Goal: Task Accomplishment & Management: Complete application form

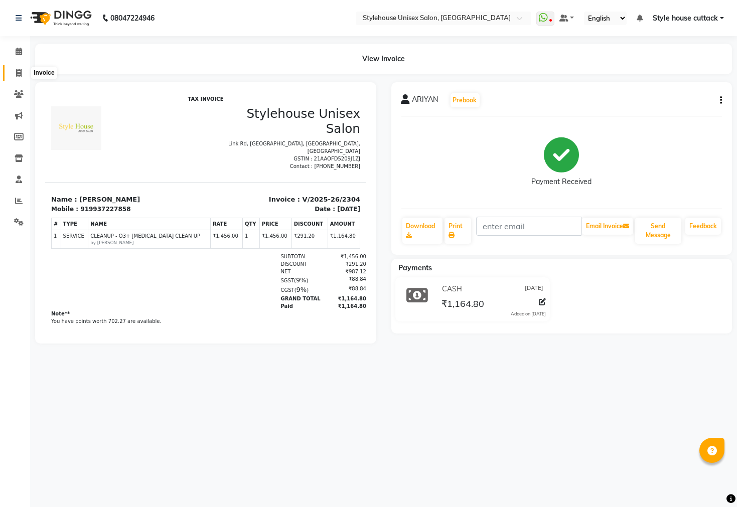
drag, startPoint x: 0, startPoint y: 0, endPoint x: 23, endPoint y: 73, distance: 76.6
click at [23, 73] on span at bounding box center [19, 74] width 18 height 12
select select "service"
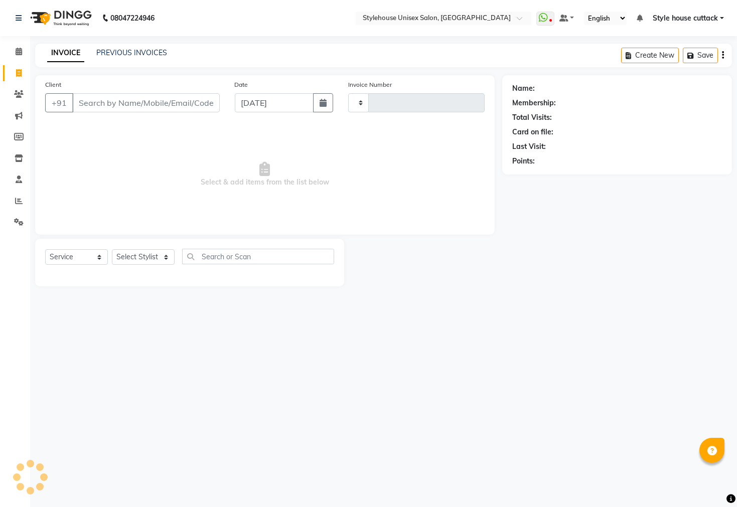
type input "2305"
select select "4222"
click at [140, 257] on select "Select Stylist" at bounding box center [143, 257] width 63 height 16
click at [138, 264] on select "Select Stylist" at bounding box center [143, 257] width 63 height 16
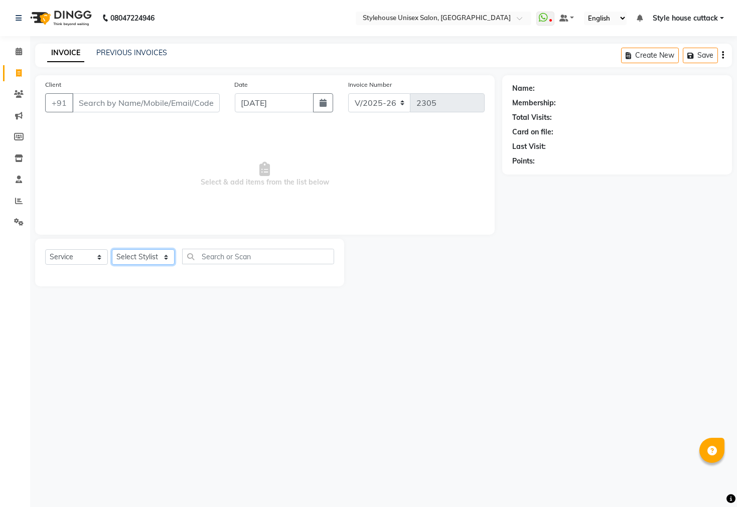
click at [142, 252] on select "Select Stylist" at bounding box center [143, 257] width 63 height 16
select select "21976"
click at [112, 250] on select "Select Stylist Bharati [PERSON_NAME] [PERSON_NAME] [PERSON_NAME] LIPI [PERSON_N…" at bounding box center [143, 257] width 63 height 16
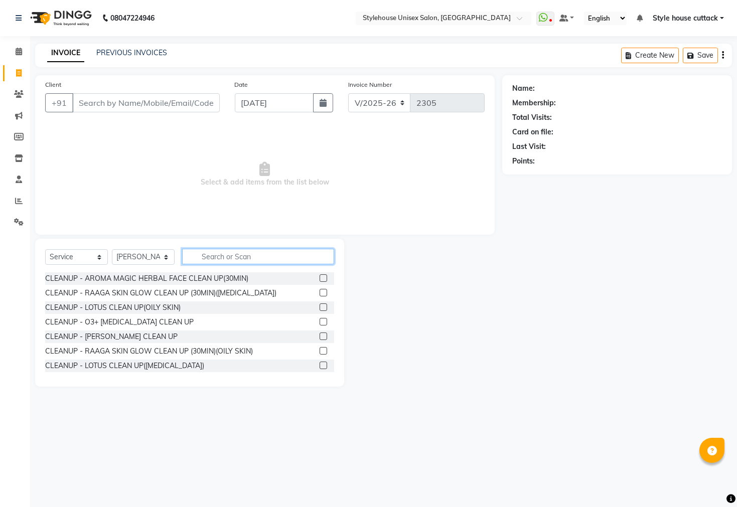
click at [210, 252] on input "text" at bounding box center [258, 257] width 152 height 16
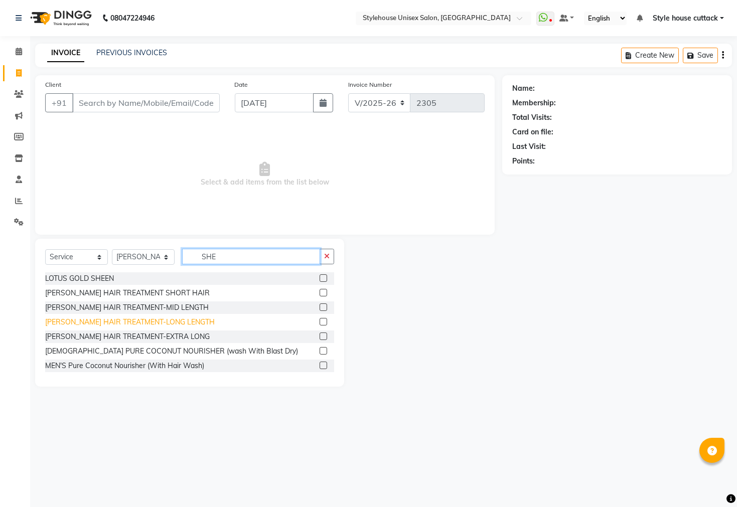
type input "SHE"
click at [135, 323] on div "[PERSON_NAME] HAIR TREATMENT-LONG LENGTH" at bounding box center [130, 322] width 170 height 11
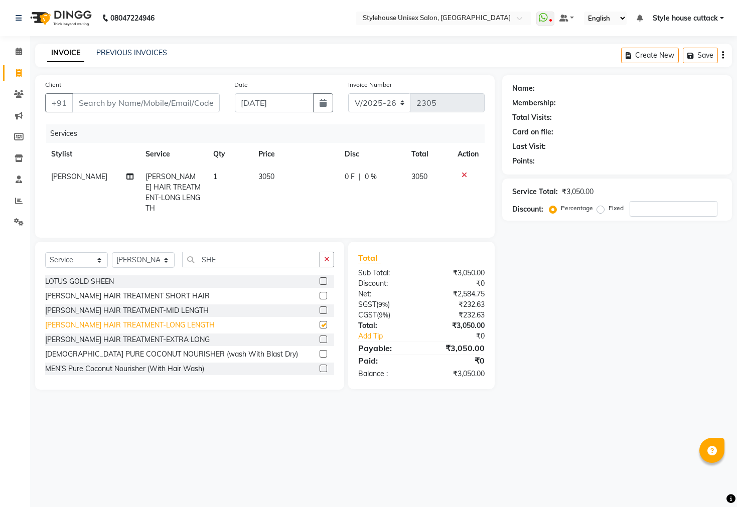
checkbox input "false"
click at [136, 339] on div "[PERSON_NAME] HAIR TREATMENT-EXTRA LONG" at bounding box center [127, 340] width 164 height 11
checkbox input "false"
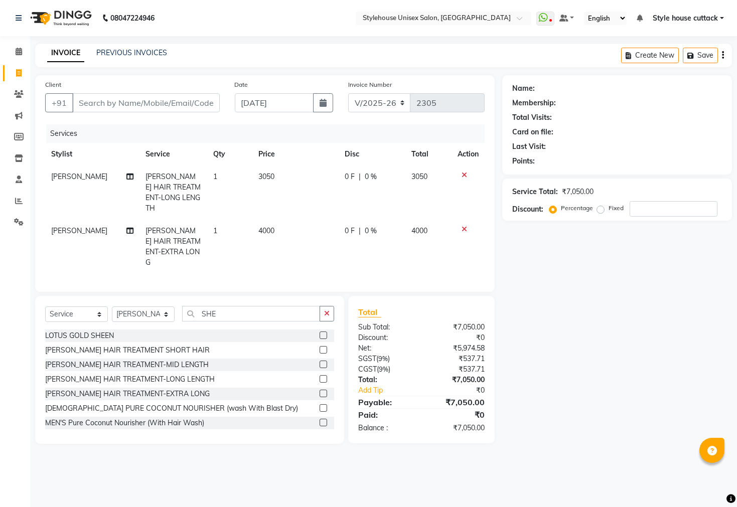
click at [464, 226] on icon at bounding box center [464, 229] width 6 height 7
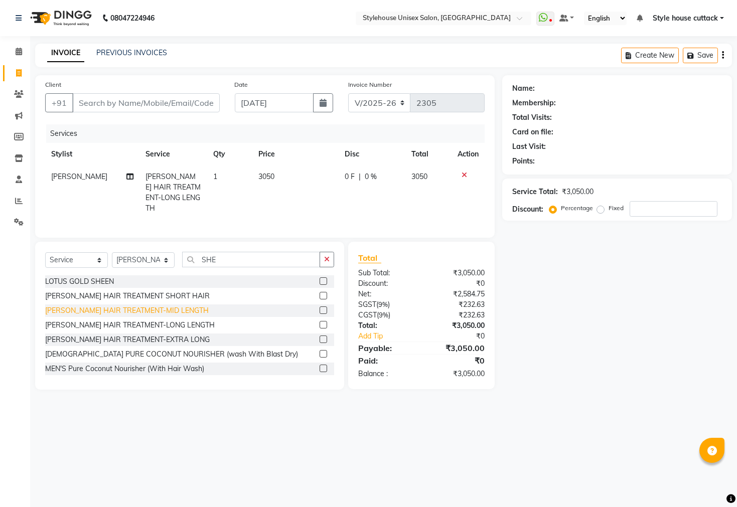
click at [136, 306] on div "[PERSON_NAME] HAIR TREATMENT-MID LENGTH" at bounding box center [126, 310] width 163 height 11
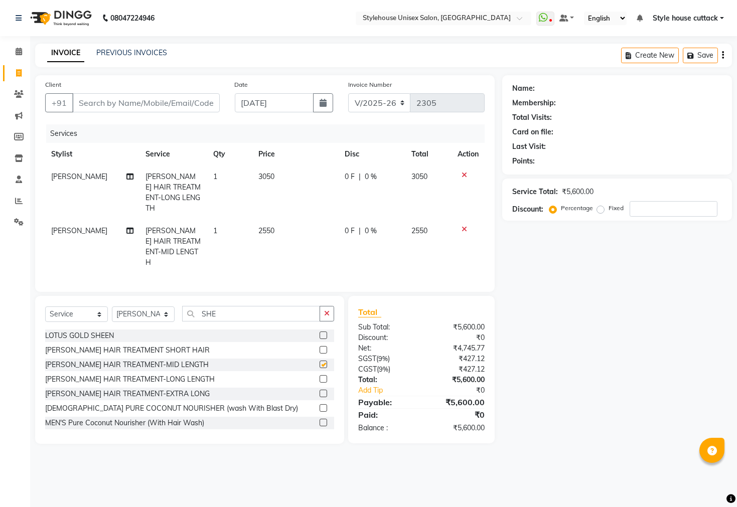
checkbox input "false"
click at [464, 175] on icon at bounding box center [464, 175] width 6 height 7
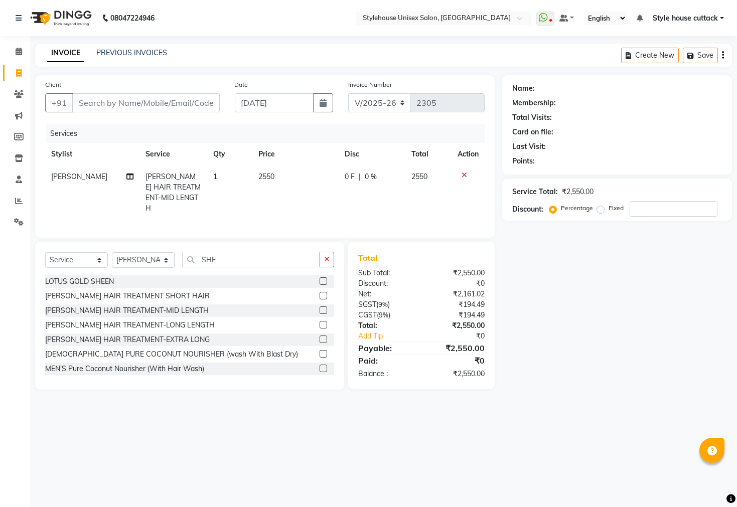
click at [269, 172] on span "2550" at bounding box center [266, 176] width 16 height 9
select select "21976"
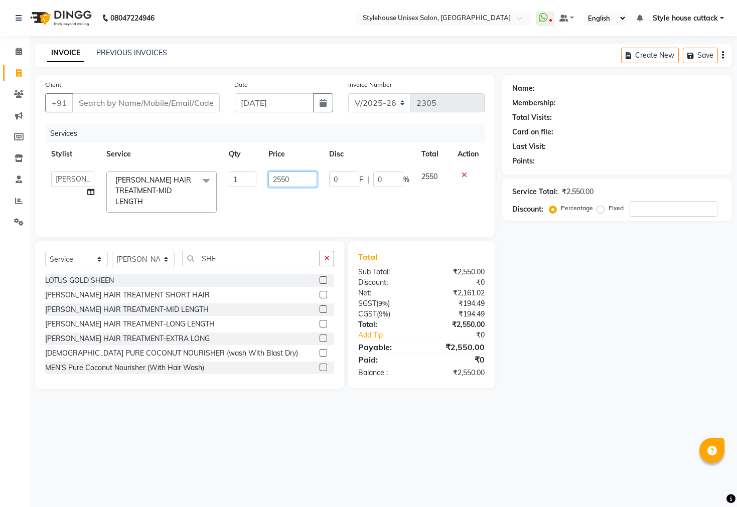
click at [294, 181] on input "2550" at bounding box center [292, 180] width 49 height 16
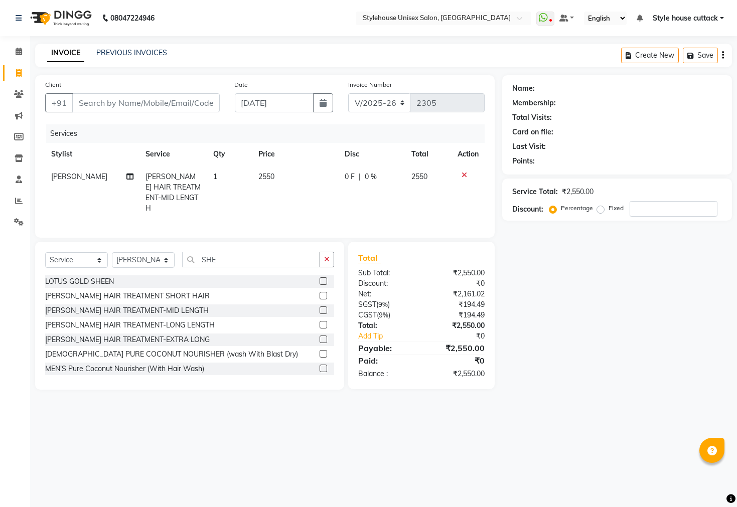
click at [461, 176] on icon at bounding box center [464, 175] width 6 height 7
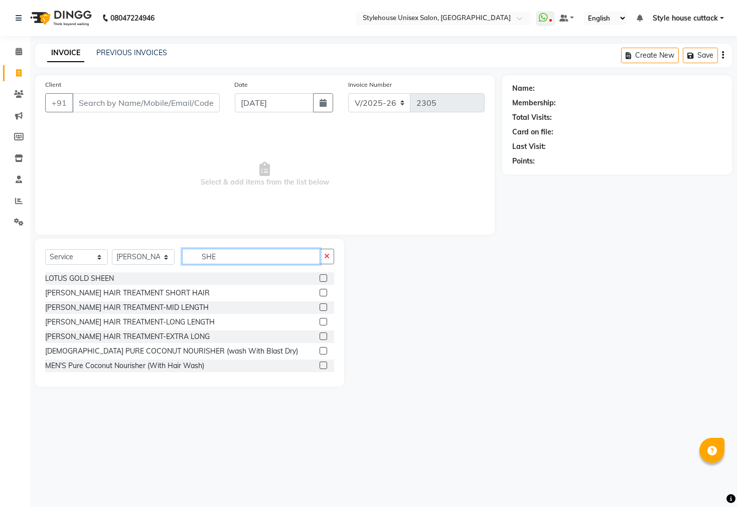
click at [226, 252] on input "SHE" at bounding box center [251, 257] width 138 height 16
type input "S"
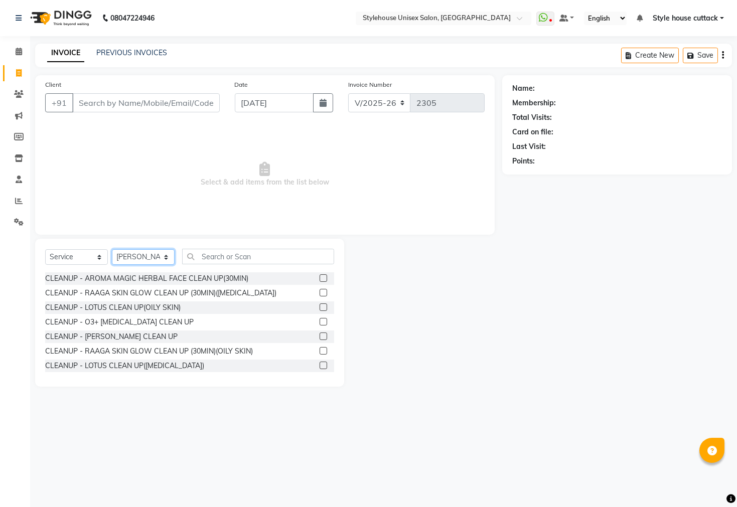
click at [155, 257] on select "Select Stylist Bharati [PERSON_NAME] [PERSON_NAME] [PERSON_NAME] LIPI [PERSON_N…" at bounding box center [143, 257] width 63 height 16
select select "64830"
click at [112, 250] on select "Select Stylist Bharati [PERSON_NAME] [PERSON_NAME] [PERSON_NAME] LIPI [PERSON_N…" at bounding box center [143, 257] width 63 height 16
click at [256, 253] on input "text" at bounding box center [258, 257] width 152 height 16
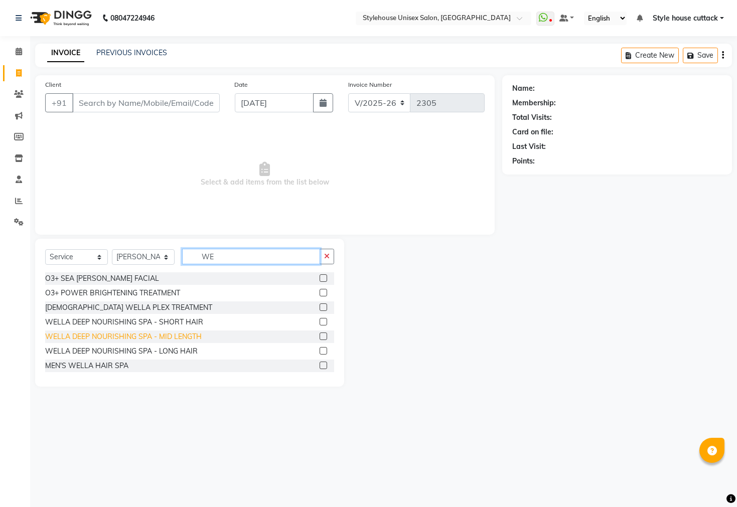
type input "WE"
click at [149, 339] on div "WELLA DEEP NOURISHING SPA - MID LENGTH" at bounding box center [123, 336] width 156 height 11
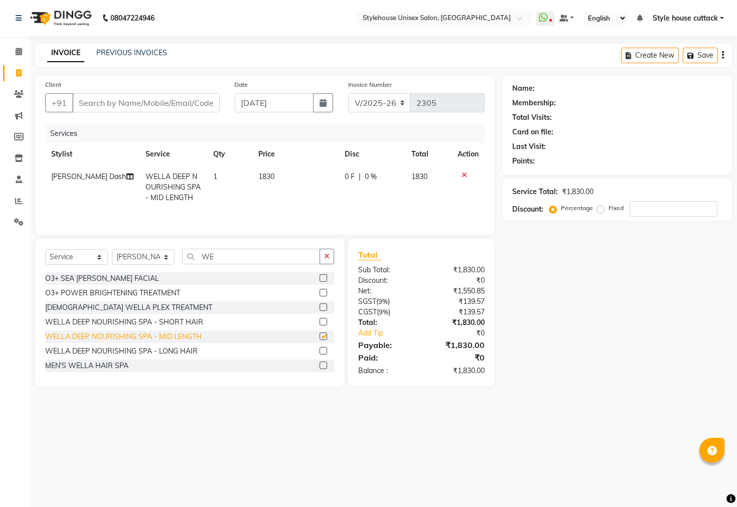
checkbox input "false"
click at [264, 179] on span "1830" at bounding box center [266, 176] width 16 height 9
select select "64830"
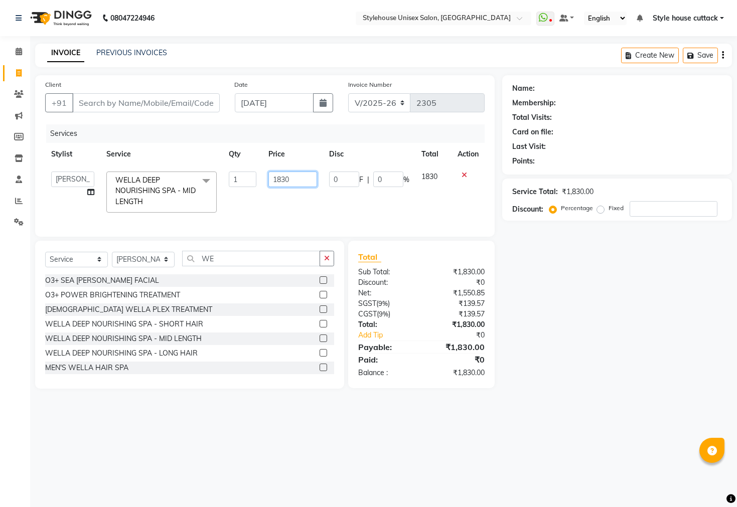
click at [292, 180] on input "1830" at bounding box center [292, 180] width 49 height 16
type input "1850"
click at [575, 391] on main "INVOICE PREVIOUS INVOICES Create New Save Client +91 Date [DATE] Invoice Number…" at bounding box center [383, 224] width 707 height 360
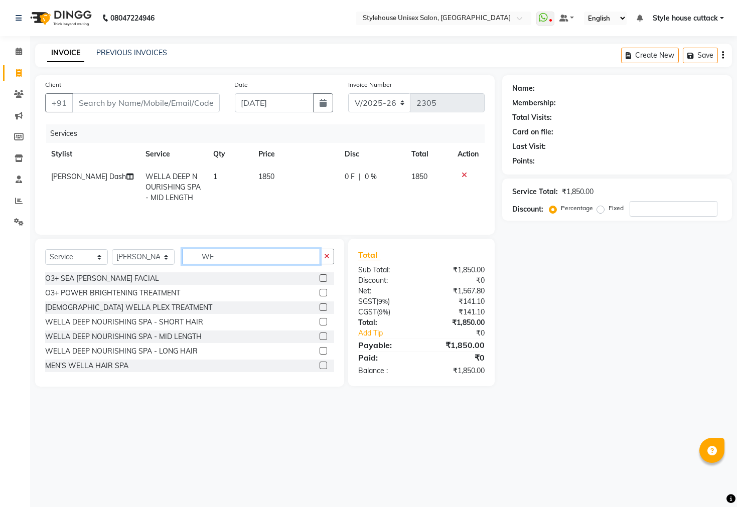
click at [222, 263] on input "WE" at bounding box center [251, 257] width 138 height 16
type input "W"
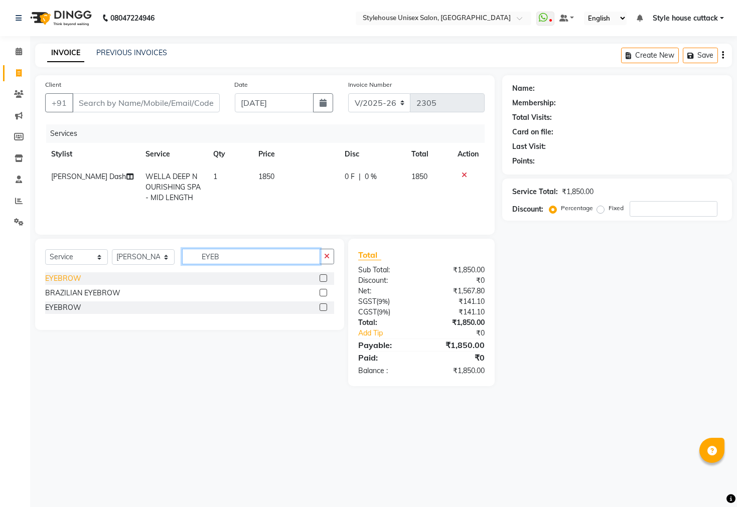
type input "EYEB"
click at [67, 277] on div "EYEBROW" at bounding box center [63, 278] width 36 height 11
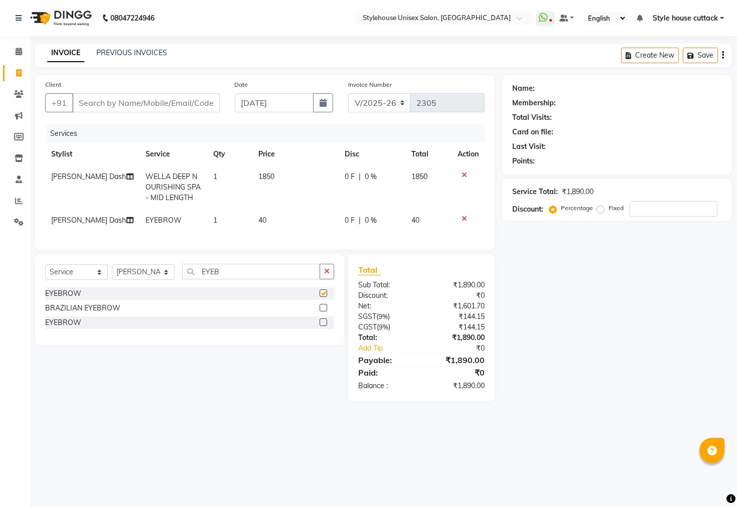
checkbox input "false"
click at [235, 268] on div "Select Service Product Membership Package Voucher Prepaid Gift Card Select Styl…" at bounding box center [189, 299] width 309 height 91
click at [232, 274] on input "EYEB" at bounding box center [251, 272] width 138 height 16
type input "E"
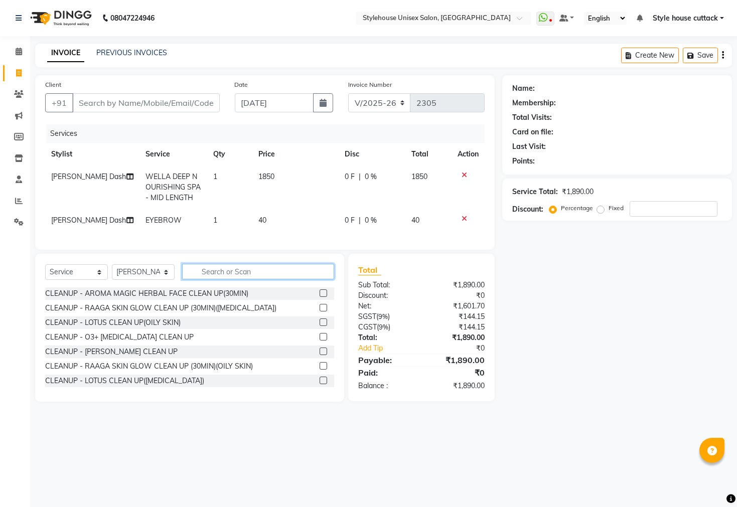
type input "U"
type input "P"
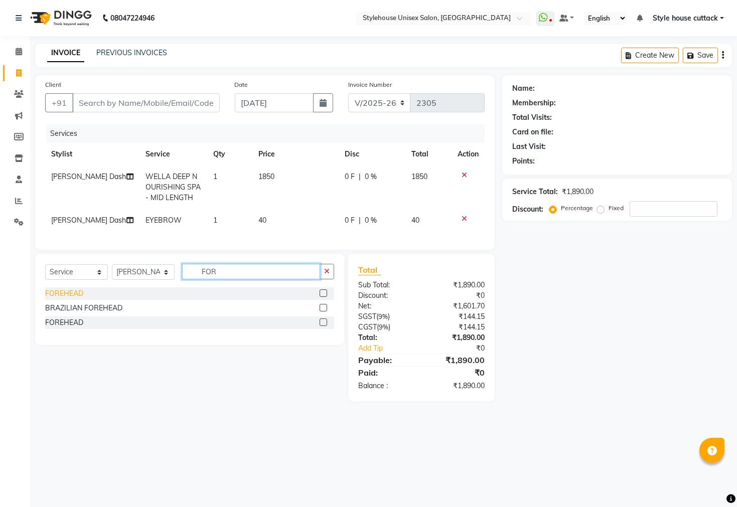
type input "FOR"
click at [51, 299] on div "FOREHEAD" at bounding box center [64, 293] width 38 height 11
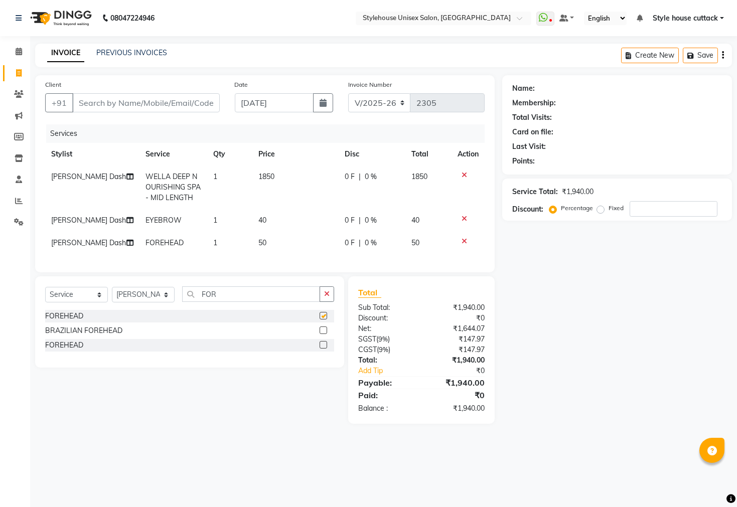
checkbox input "false"
click at [226, 301] on input "FOR" at bounding box center [251, 294] width 138 height 16
type input "F"
type input "UPP"
click at [72, 321] on div "UPPER LIP" at bounding box center [63, 316] width 36 height 11
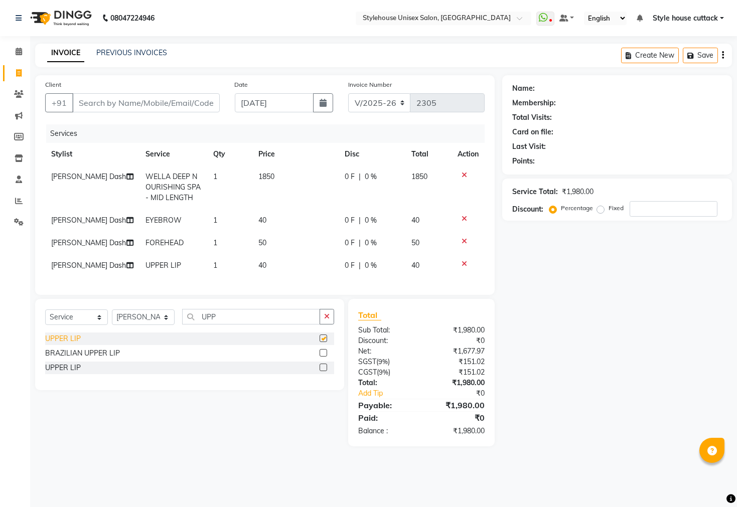
checkbox input "false"
click at [229, 324] on input "UPP" at bounding box center [251, 317] width 138 height 16
type input "U"
type input "CHIN"
click at [46, 344] on div "CHIN" at bounding box center [54, 339] width 18 height 11
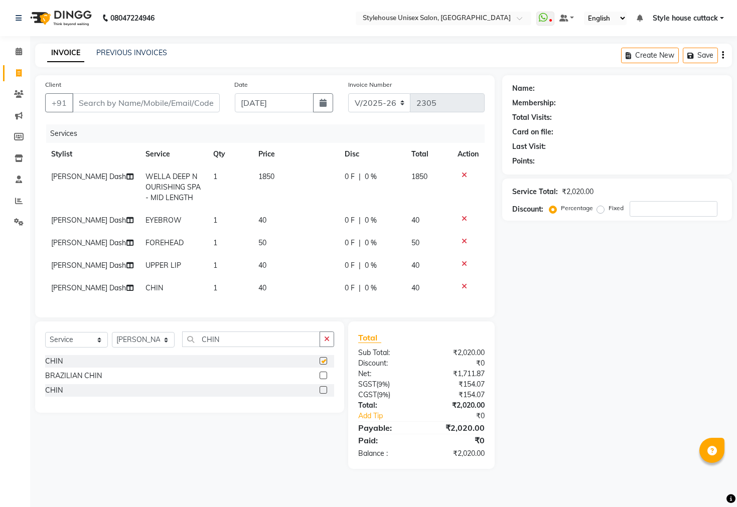
checkbox input "false"
click at [232, 347] on input "CHIN" at bounding box center [251, 339] width 138 height 16
type input "C"
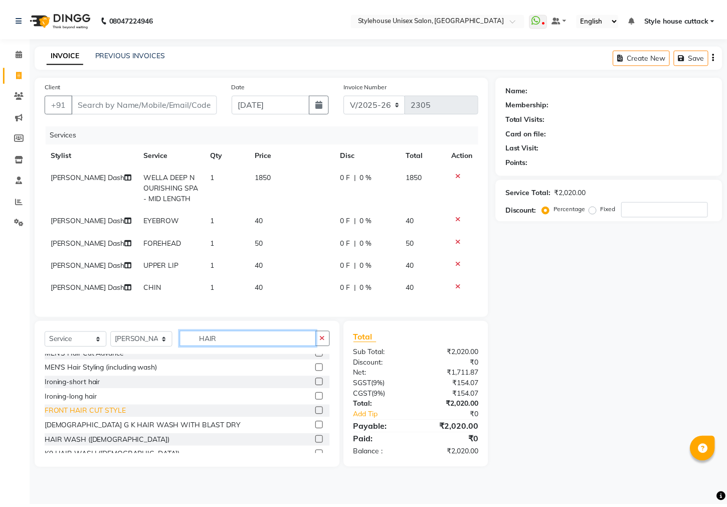
scroll to position [62, 0]
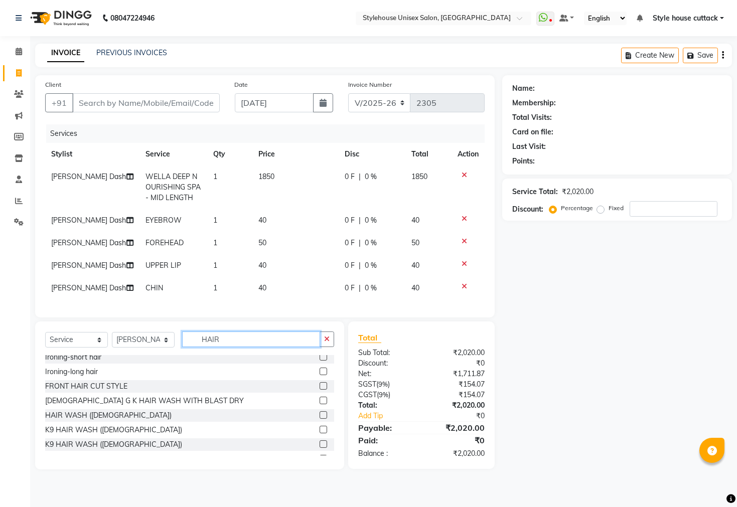
type input "HAIR"
click at [177, 186] on span "WELLA DEEP NOURISHING SPA - MID LENGTH" at bounding box center [172, 187] width 55 height 30
select select "64830"
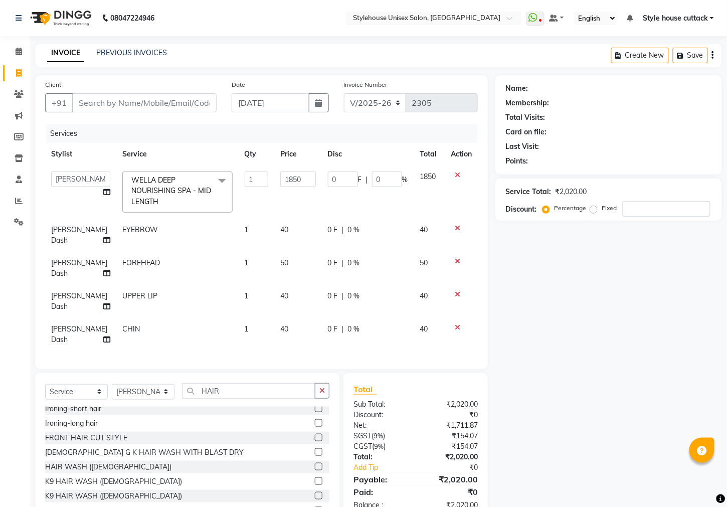
click at [212, 184] on span at bounding box center [222, 181] width 20 height 19
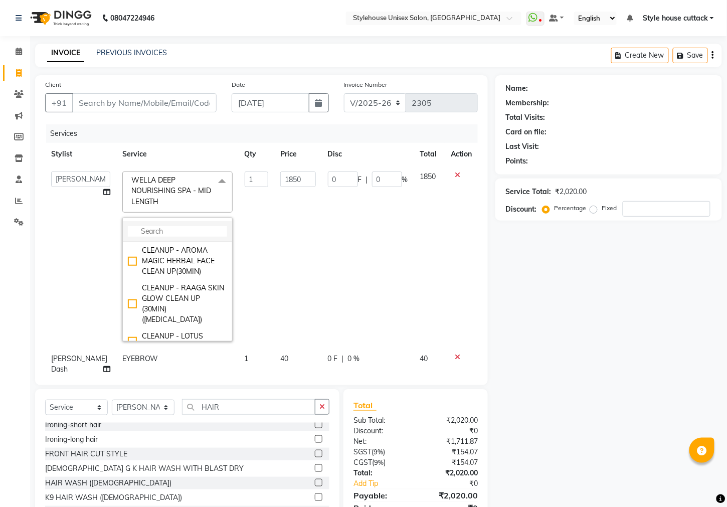
click at [181, 232] on input "multiselect-search" at bounding box center [177, 231] width 99 height 11
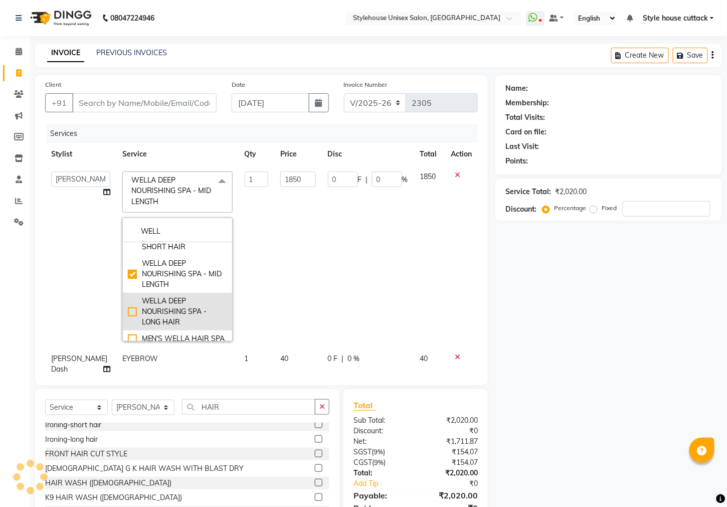
type input "WELL"
click at [128, 303] on div "WELLA DEEP NOURISHING SPA - LONG HAIR" at bounding box center [177, 312] width 99 height 32
type input "2020"
checkbox input "false"
checkbox input "true"
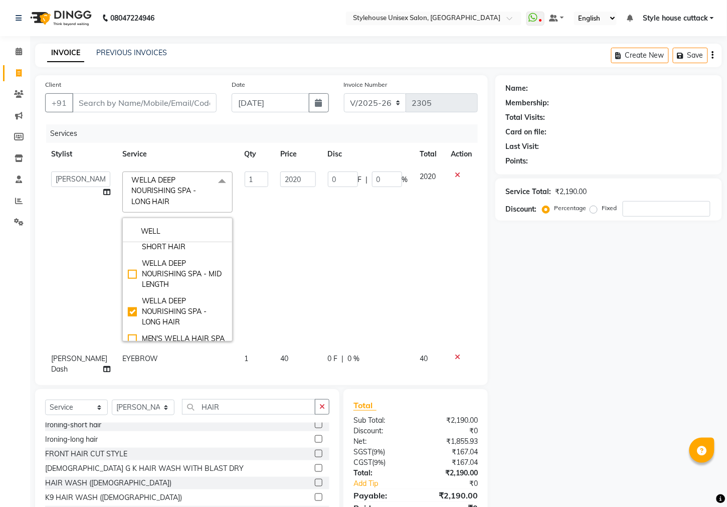
click at [279, 250] on td "2020" at bounding box center [297, 256] width 47 height 182
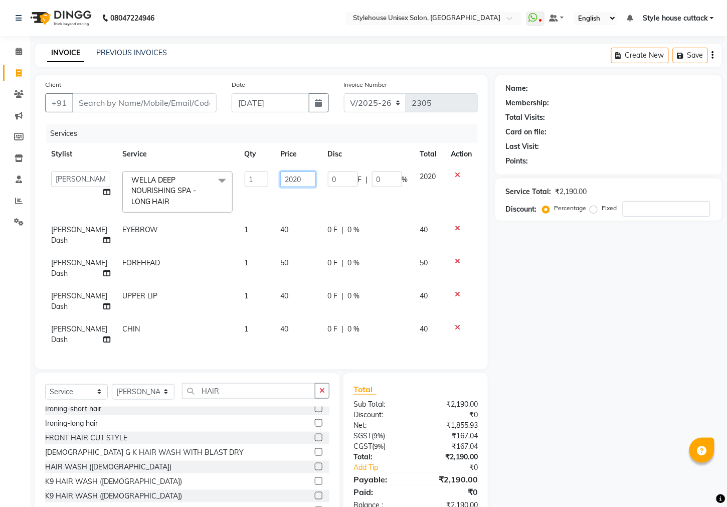
click at [289, 181] on input "2020" at bounding box center [297, 180] width 35 height 16
click at [282, 179] on input "2200" at bounding box center [297, 180] width 35 height 16
type input "2250"
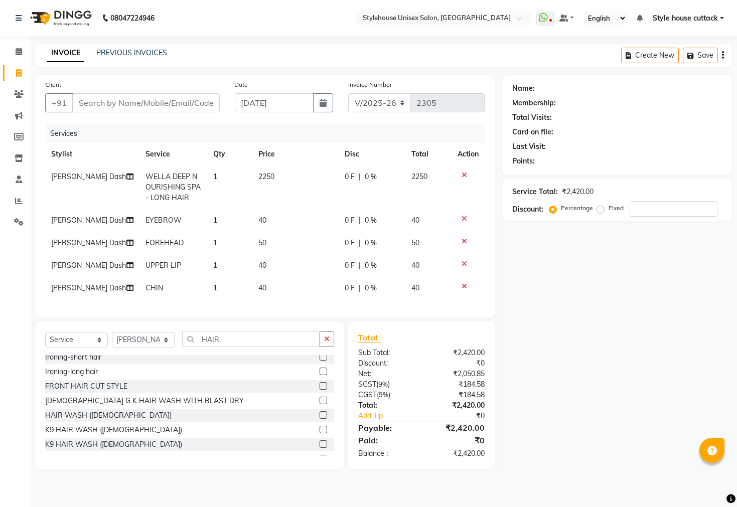
click at [546, 287] on div "Name: Membership: Total Visits: Card on file: Last Visit: Points: Service Total…" at bounding box center [620, 272] width 237 height 394
click at [464, 241] on icon at bounding box center [464, 241] width 6 height 7
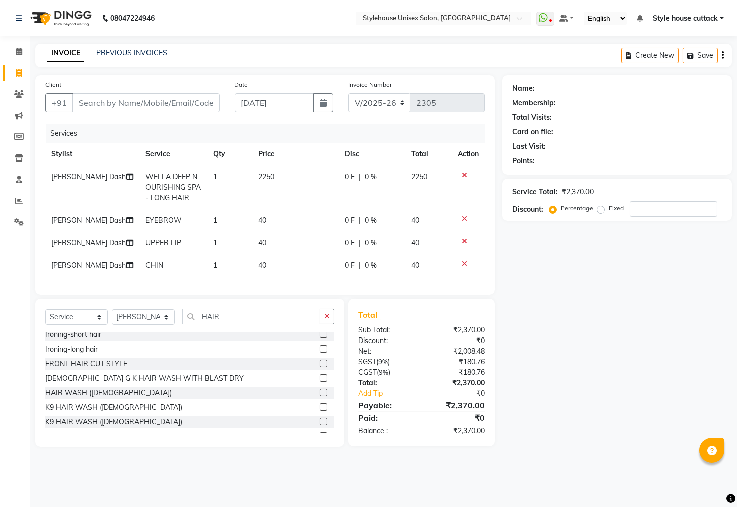
click at [461, 243] on icon at bounding box center [464, 241] width 6 height 7
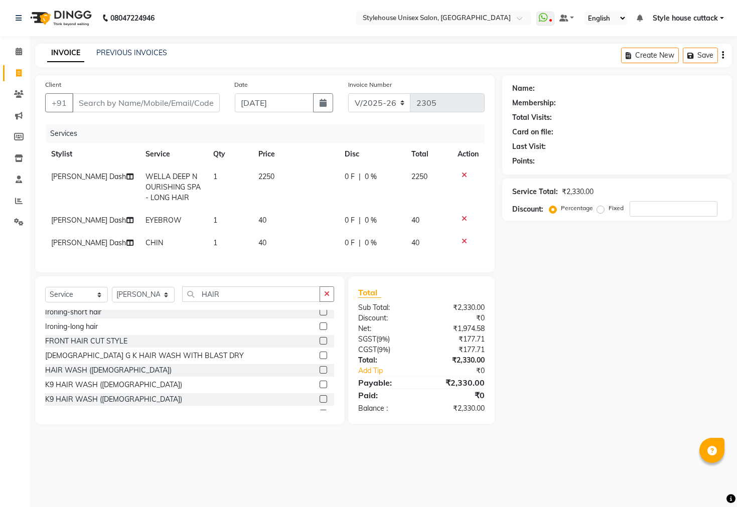
click at [463, 244] on icon at bounding box center [464, 241] width 6 height 7
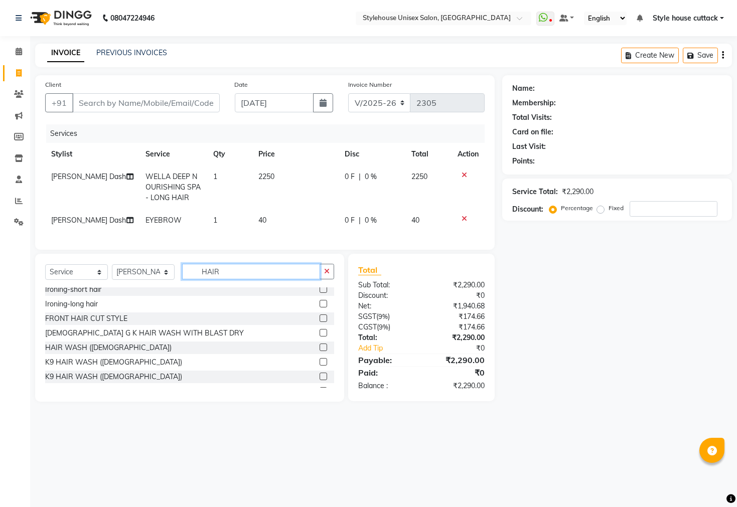
click at [229, 279] on input "HAIR" at bounding box center [251, 272] width 138 height 16
type input "H"
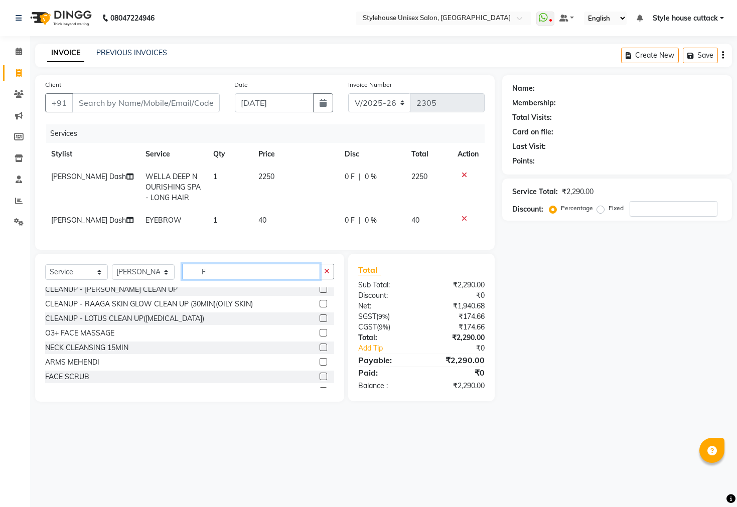
scroll to position [0, 0]
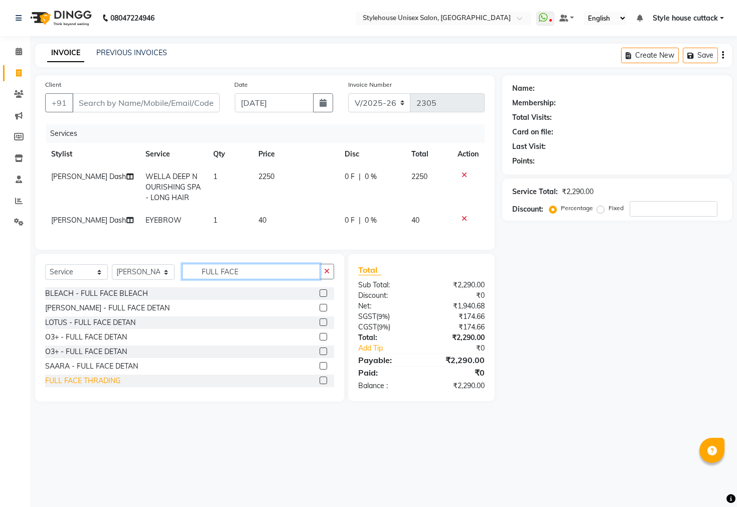
type input "FULL FACE"
click at [96, 386] on div "FULL FACE THRADING" at bounding box center [82, 381] width 75 height 11
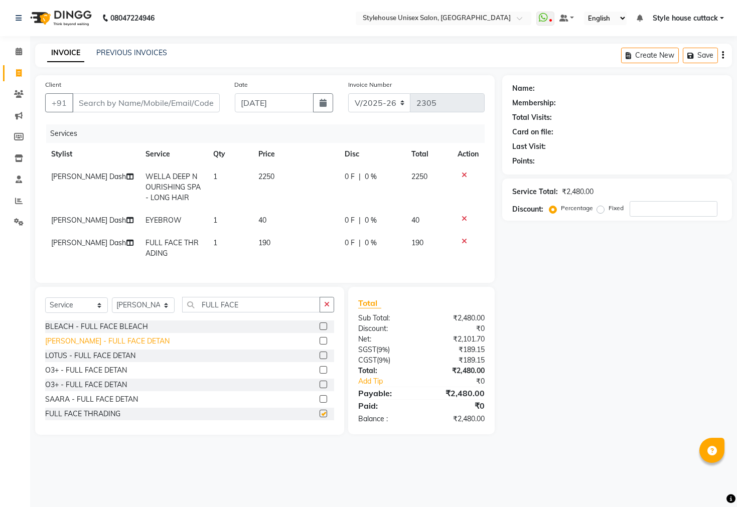
checkbox input "false"
click at [239, 312] on input "FULL FACE" at bounding box center [251, 305] width 138 height 16
type input "F"
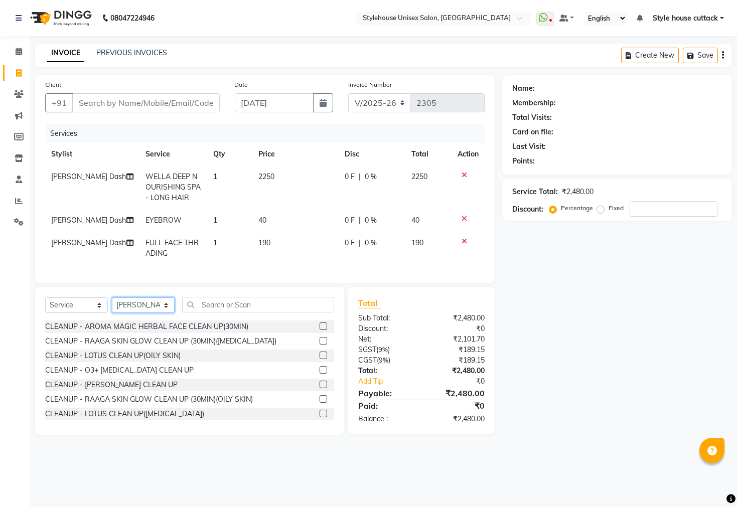
click at [140, 313] on select "Select Stylist Bharati [PERSON_NAME] [PERSON_NAME] [PERSON_NAME] LIPI [PERSON_N…" at bounding box center [143, 305] width 63 height 16
select select "21976"
click at [112, 307] on select "Select Stylist Bharati [PERSON_NAME] [PERSON_NAME] [PERSON_NAME] LIPI [PERSON_N…" at bounding box center [143, 305] width 63 height 16
click at [219, 312] on input "text" at bounding box center [258, 305] width 152 height 16
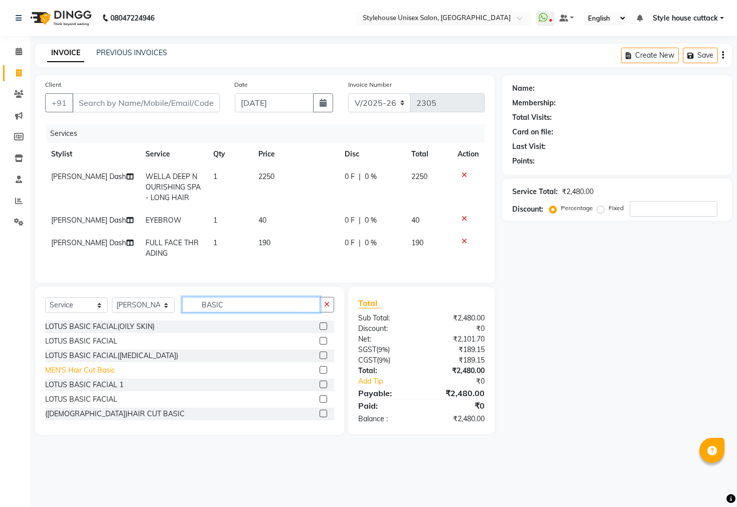
type input "BASIC"
click at [96, 376] on div "MEN'S Hair Cut Basic" at bounding box center [80, 370] width 70 height 11
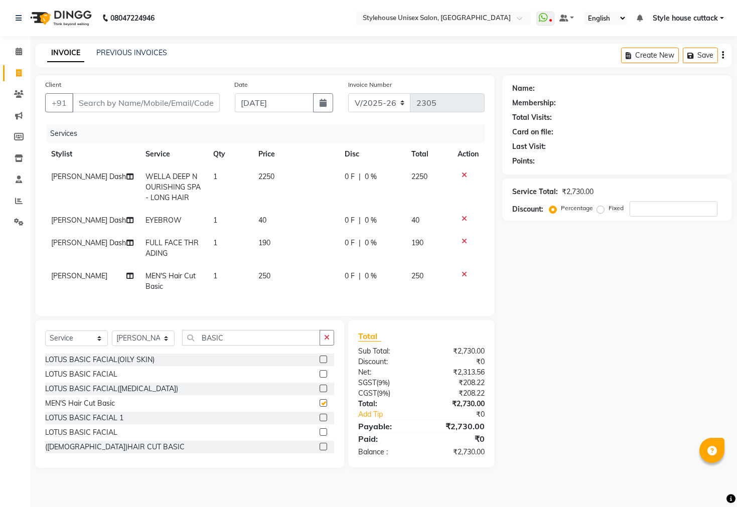
checkbox input "false"
click at [466, 272] on div at bounding box center [467, 274] width 21 height 7
click at [465, 275] on icon at bounding box center [464, 274] width 6 height 7
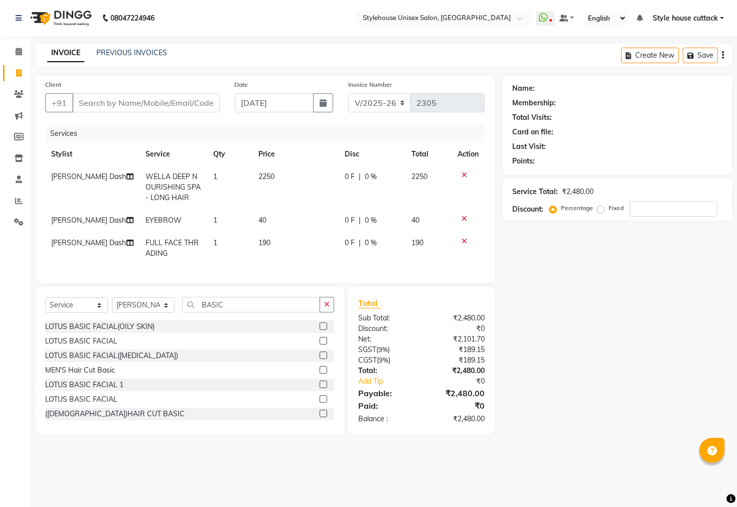
scroll to position [1, 0]
click at [112, 417] on div "([DEMOGRAPHIC_DATA])HAIR CUT BASIC" at bounding box center [114, 413] width 139 height 11
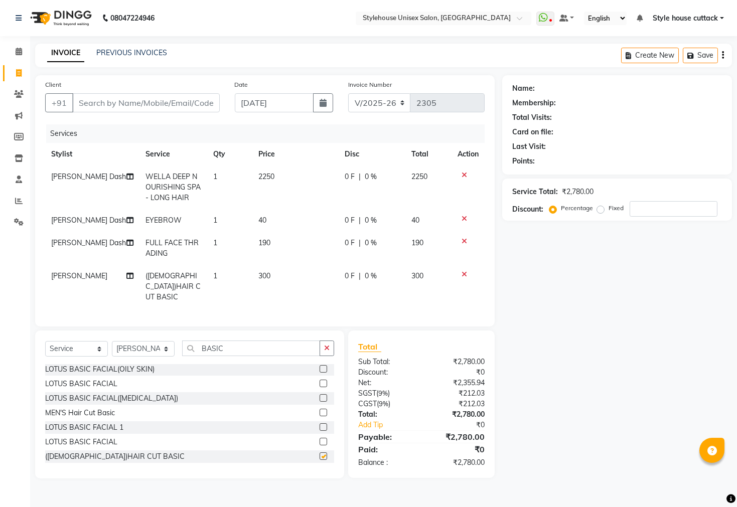
checkbox input "false"
click at [264, 280] on td "300" at bounding box center [295, 287] width 86 height 44
select select "21976"
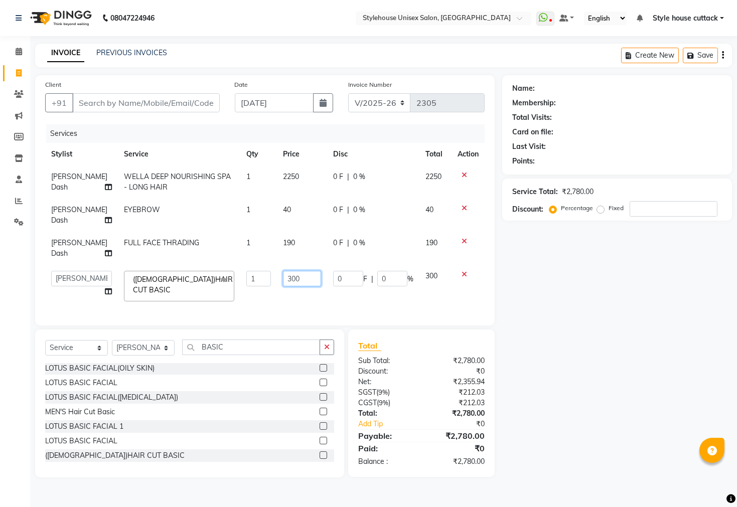
click at [288, 276] on input "300" at bounding box center [302, 279] width 38 height 16
type input "3"
type input "500"
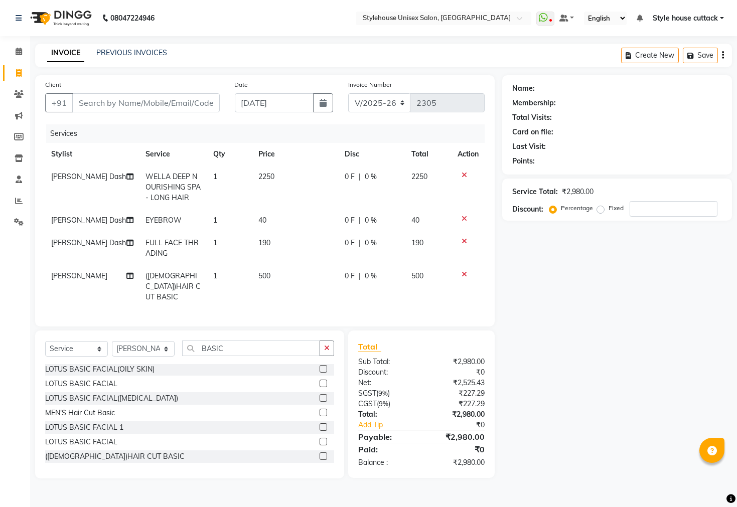
click at [539, 358] on div "Name: Membership: Total Visits: Card on file: Last Visit: Points: Service Total…" at bounding box center [620, 276] width 237 height 403
click at [230, 354] on input "BASIC" at bounding box center [251, 349] width 138 height 16
type input "B"
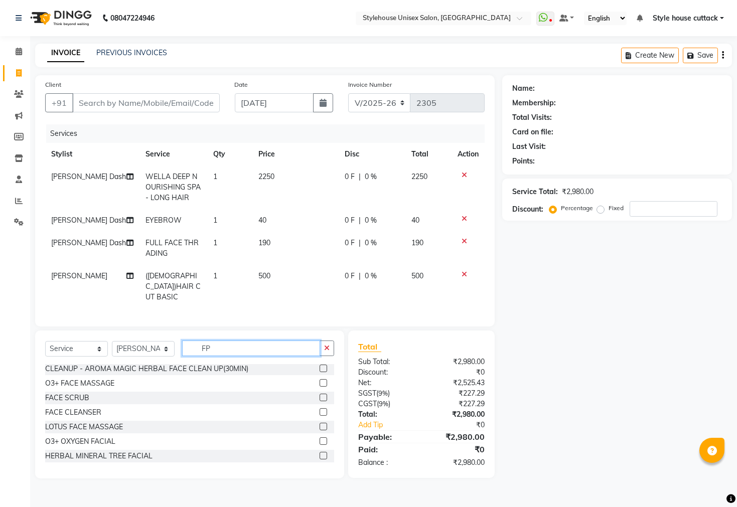
scroll to position [0, 0]
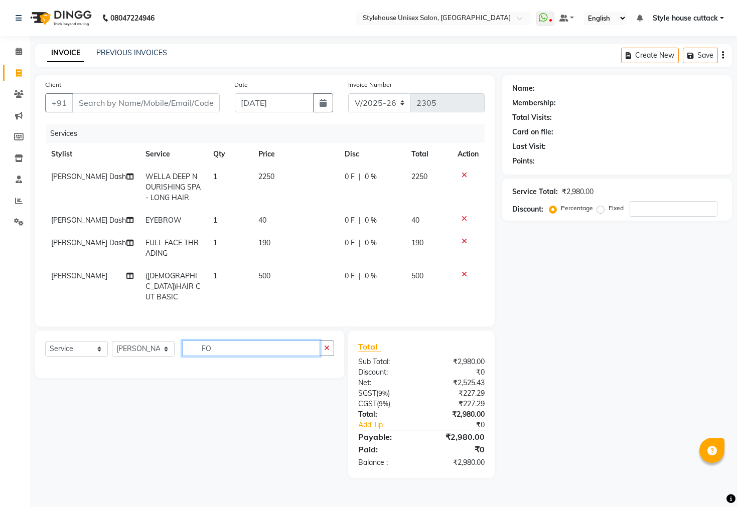
type input "F"
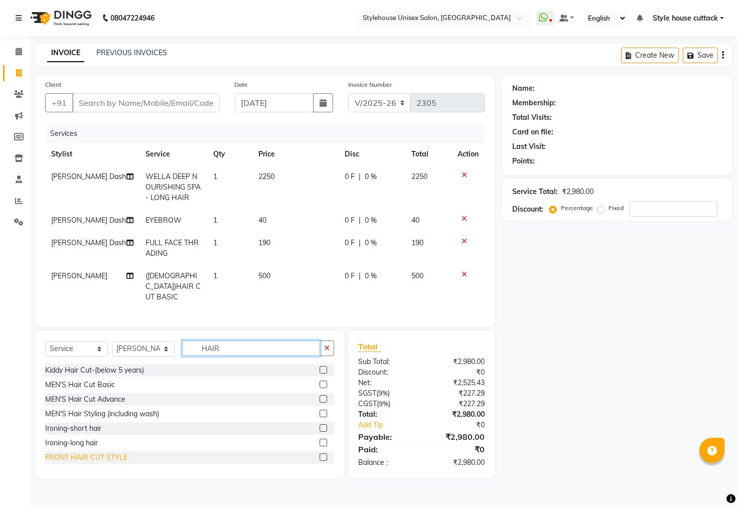
type input "HAIR"
click at [102, 459] on div "FRONT HAIR CUT STYLE" at bounding box center [86, 457] width 82 height 11
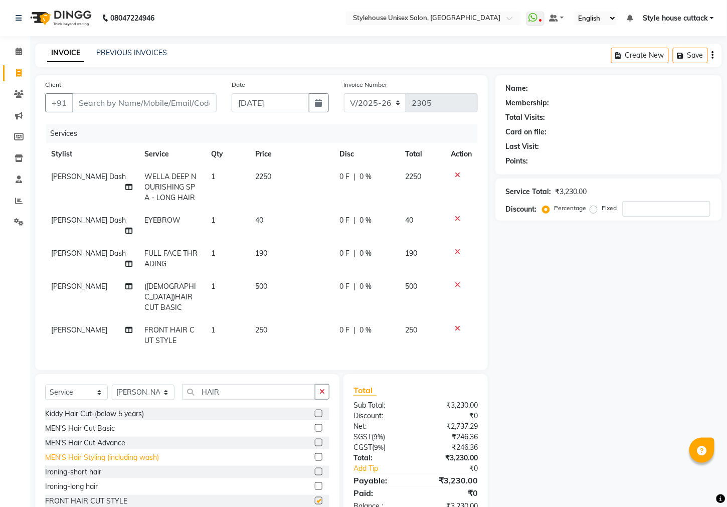
checkbox input "false"
click at [455, 281] on icon at bounding box center [458, 284] width 6 height 7
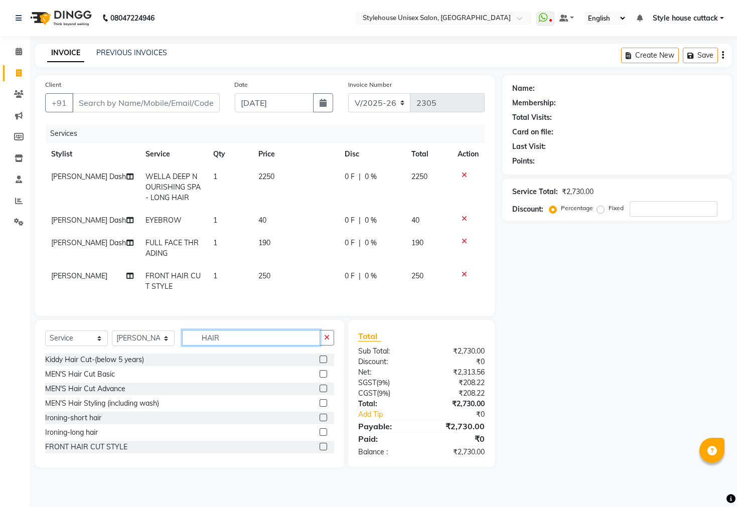
click at [232, 342] on input "HAIR" at bounding box center [251, 338] width 138 height 16
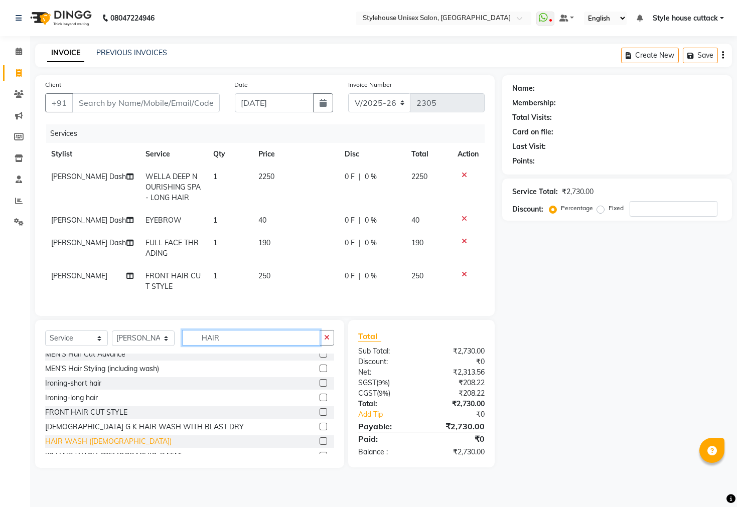
scroll to position [62, 0]
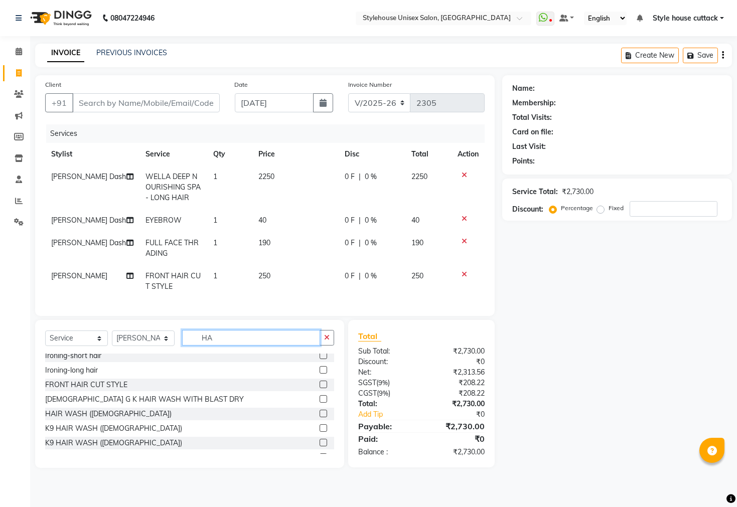
type input "H"
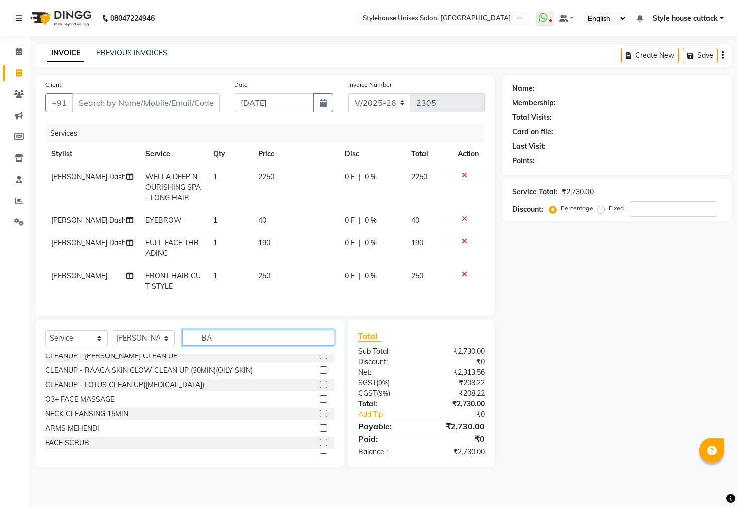
scroll to position [0, 0]
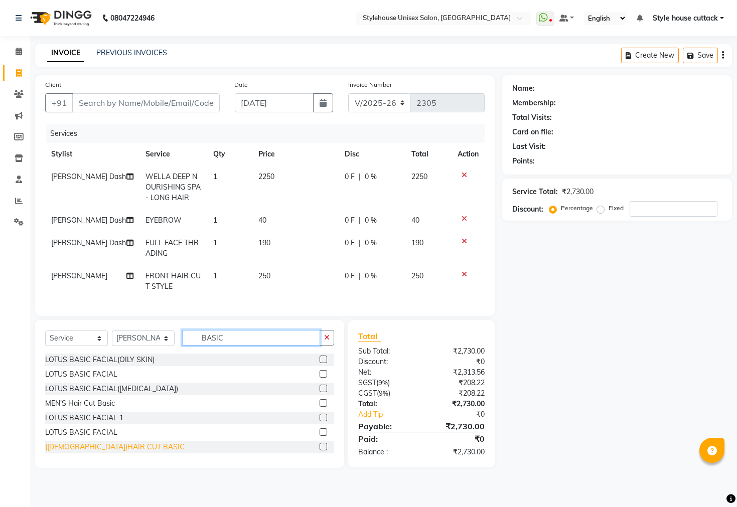
type input "BASIC"
click at [106, 452] on div "([DEMOGRAPHIC_DATA])HAIR CUT BASIC" at bounding box center [114, 447] width 139 height 11
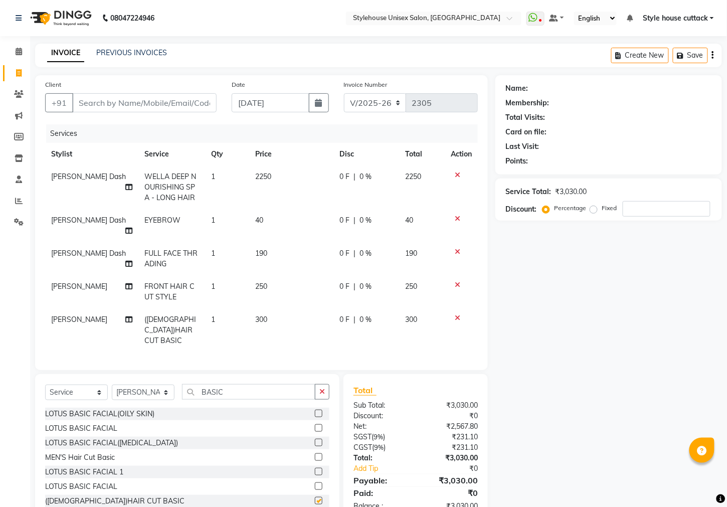
checkbox input "false"
click at [131, 109] on input "Client" at bounding box center [144, 102] width 144 height 19
type input "6"
type input "0"
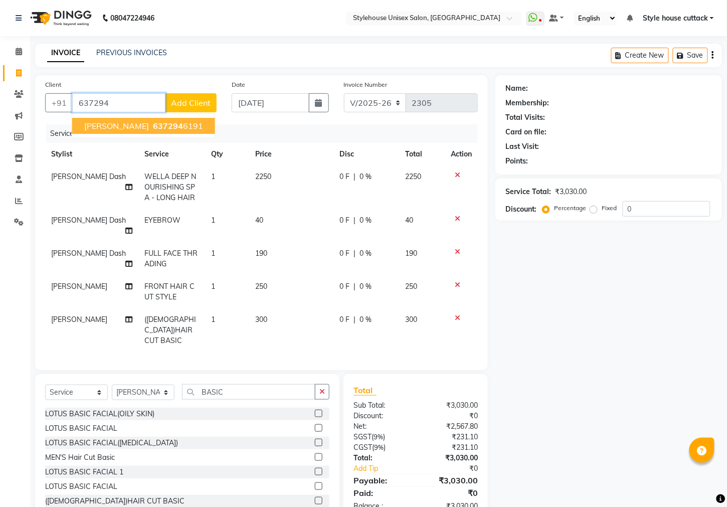
click at [165, 126] on span "637294" at bounding box center [168, 126] width 30 height 10
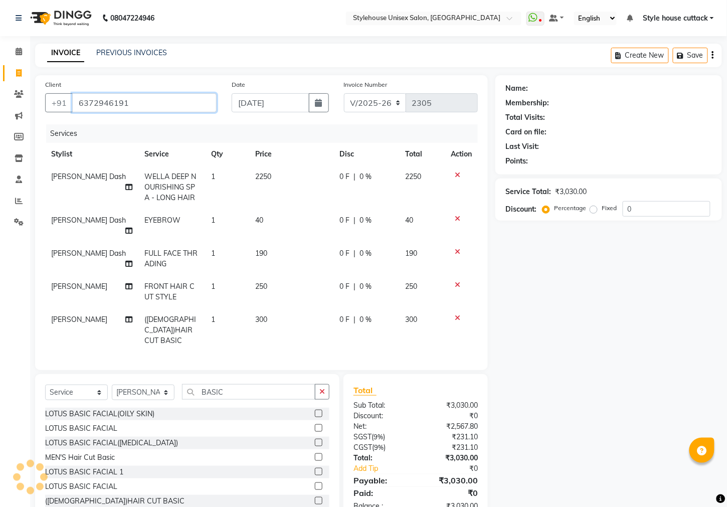
type input "6372946191"
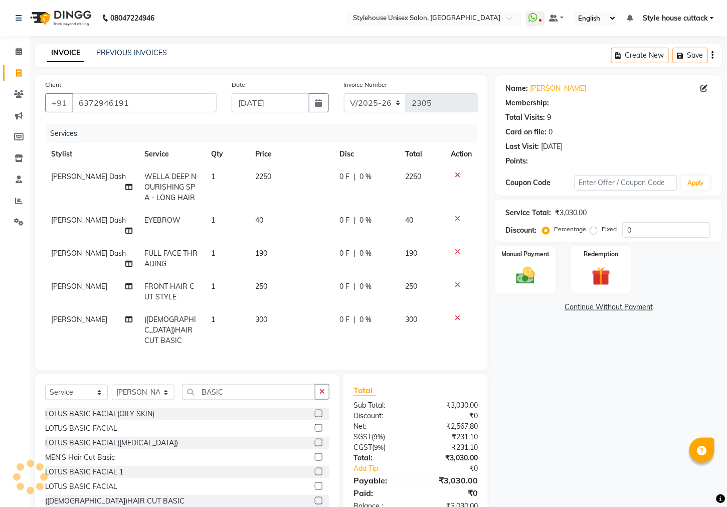
select select "1: Object"
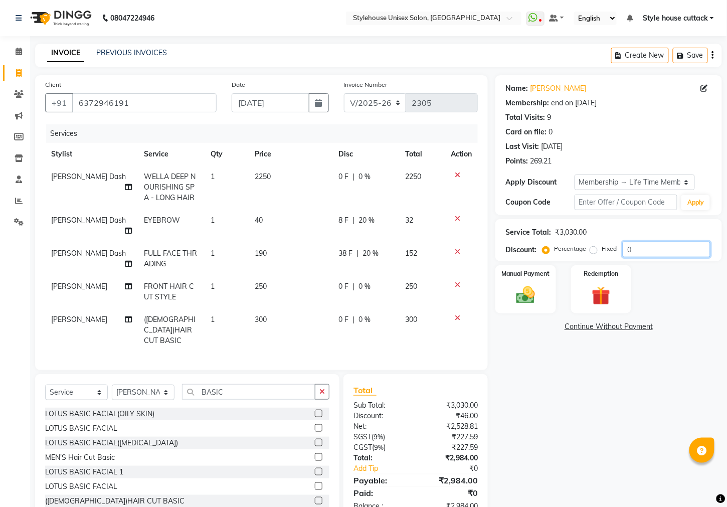
click at [652, 251] on input "0" at bounding box center [667, 250] width 88 height 16
type input "020"
click at [553, 396] on div "Name: [PERSON_NAME] Membership: end on [DATE] Total Visits: 9 Card on file: 0 L…" at bounding box center [612, 298] width 234 height 447
click at [525, 306] on img at bounding box center [526, 295] width 32 height 22
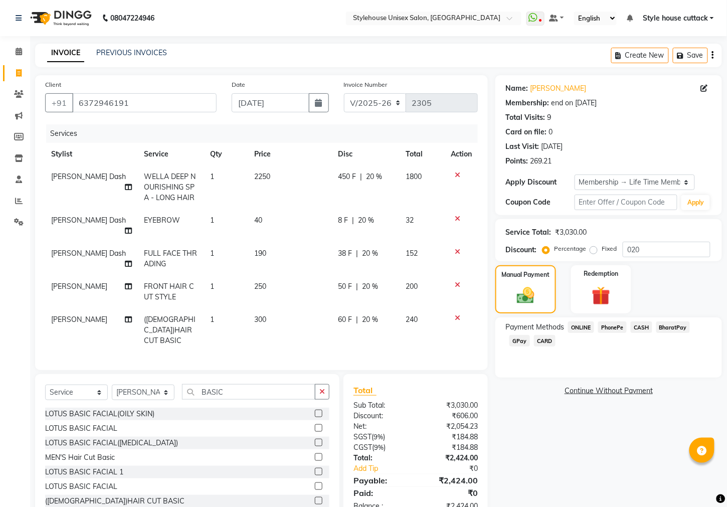
click at [617, 333] on span "PhonePe" at bounding box center [612, 327] width 29 height 12
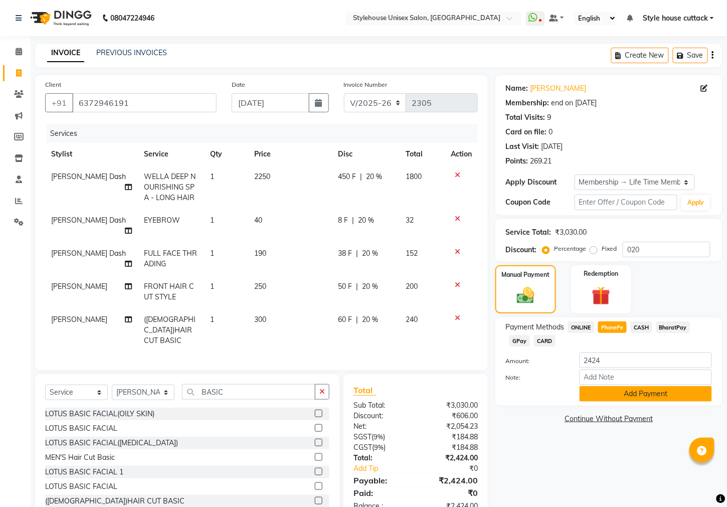
click at [607, 402] on button "Add Payment" at bounding box center [646, 394] width 132 height 16
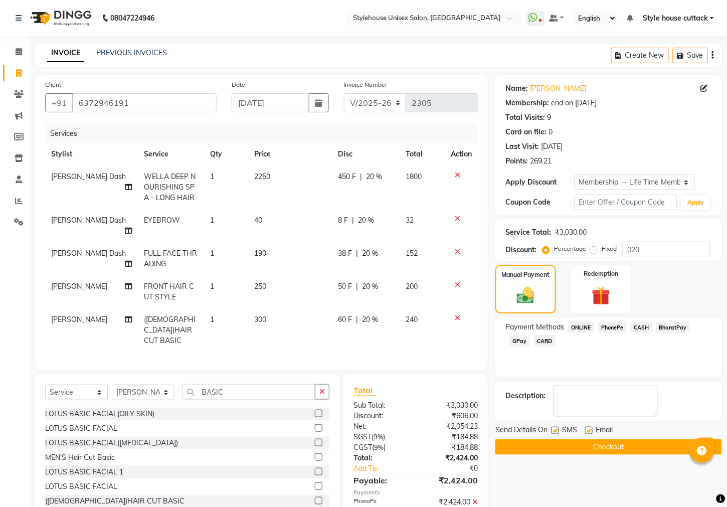
click at [601, 455] on button "Checkout" at bounding box center [608, 447] width 227 height 16
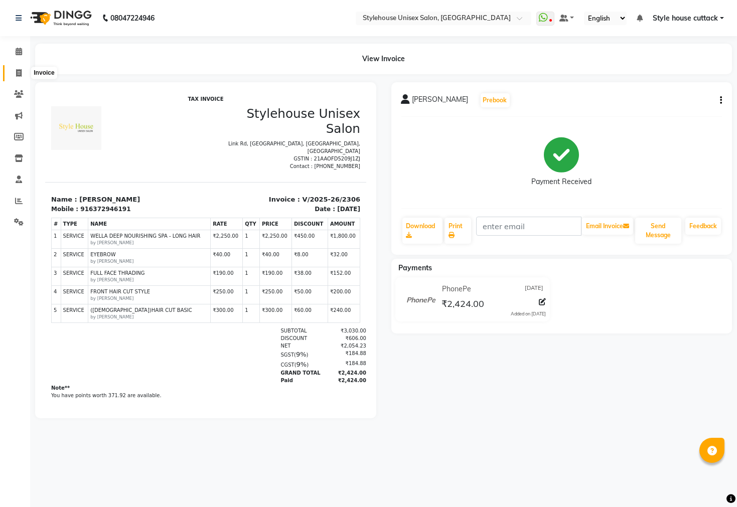
click at [21, 72] on span at bounding box center [19, 74] width 18 height 12
select select "4222"
select select "service"
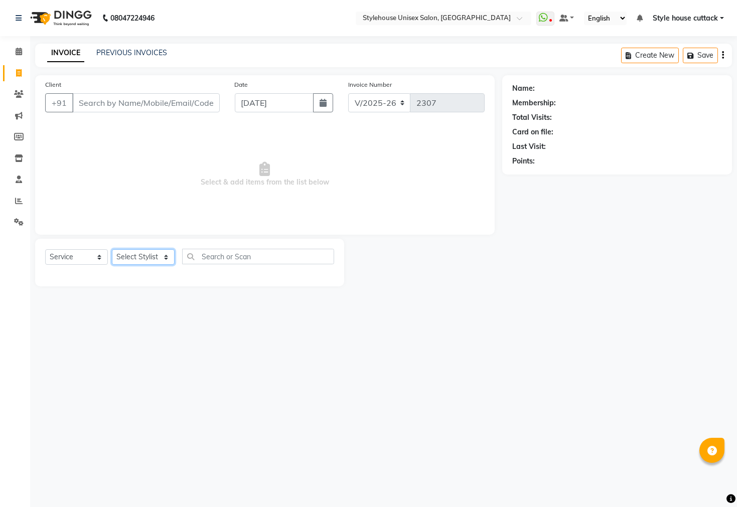
click at [151, 257] on select "Select Stylist Bharati [PERSON_NAME] [PERSON_NAME] [PERSON_NAME] LIPI [PERSON_N…" at bounding box center [143, 257] width 63 height 16
select select "21976"
click at [112, 250] on select "Select Stylist Bharati [PERSON_NAME] [PERSON_NAME] [PERSON_NAME] LIPI [PERSON_N…" at bounding box center [143, 257] width 63 height 16
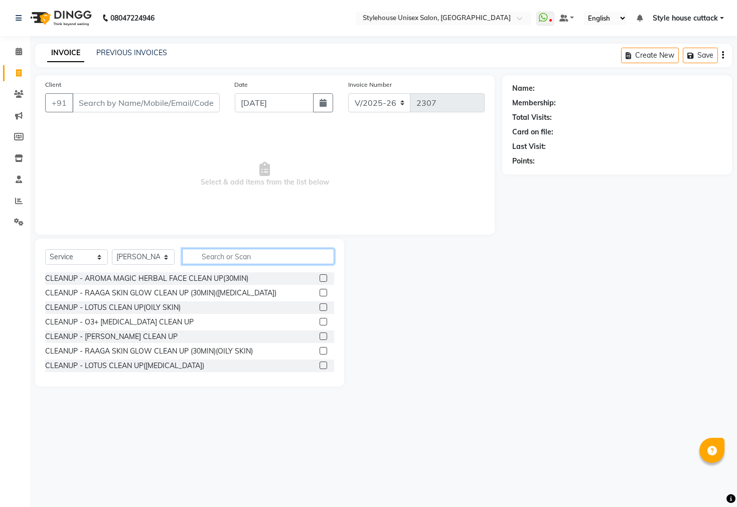
click at [218, 256] on input "text" at bounding box center [258, 257] width 152 height 16
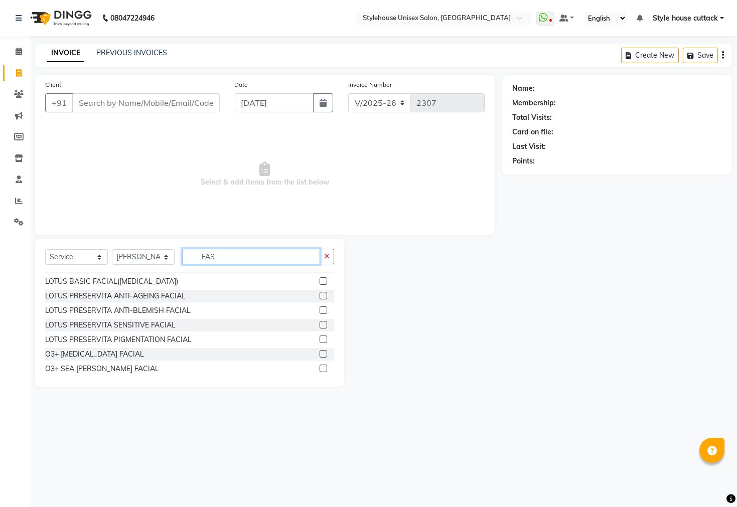
scroll to position [161, 0]
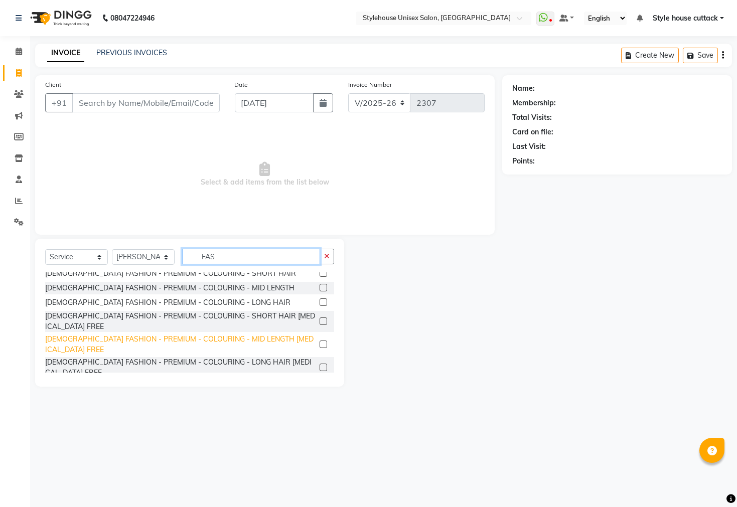
type input "FAS"
click at [210, 334] on div "[DEMOGRAPHIC_DATA] FASHION - PREMIUM - COLOURING - MID LENGTH [MEDICAL_DATA] FR…" at bounding box center [180, 344] width 270 height 21
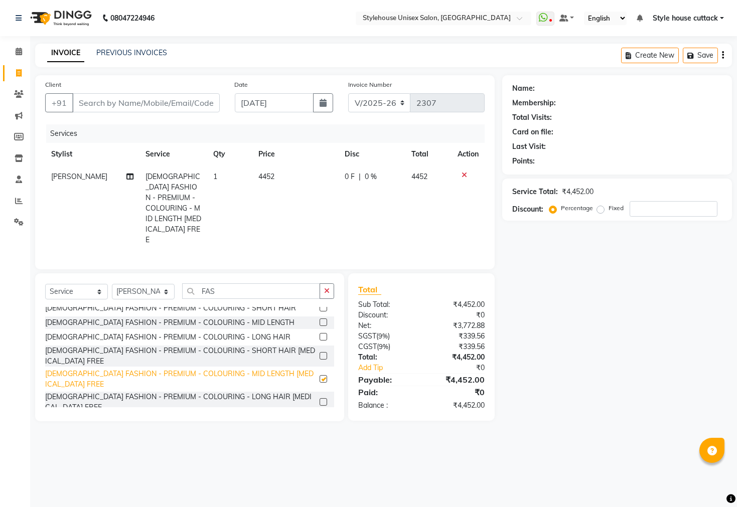
checkbox input "false"
click at [635, 208] on input "number" at bounding box center [673, 209] width 88 height 16
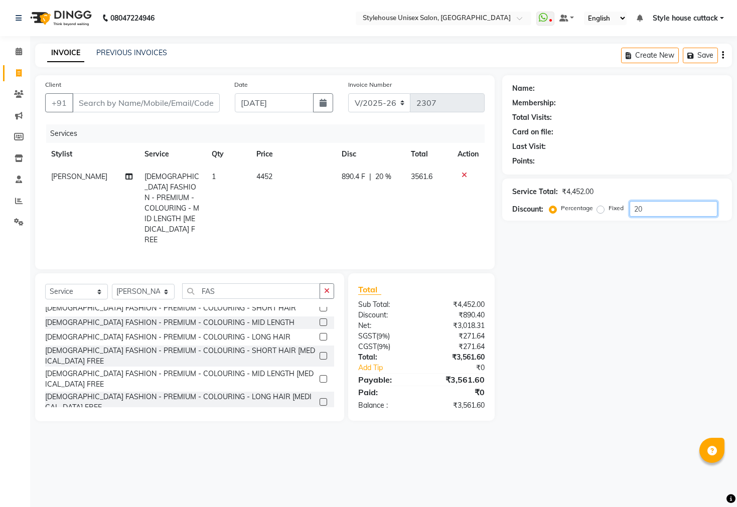
type input "20"
click at [463, 173] on icon at bounding box center [464, 175] width 6 height 7
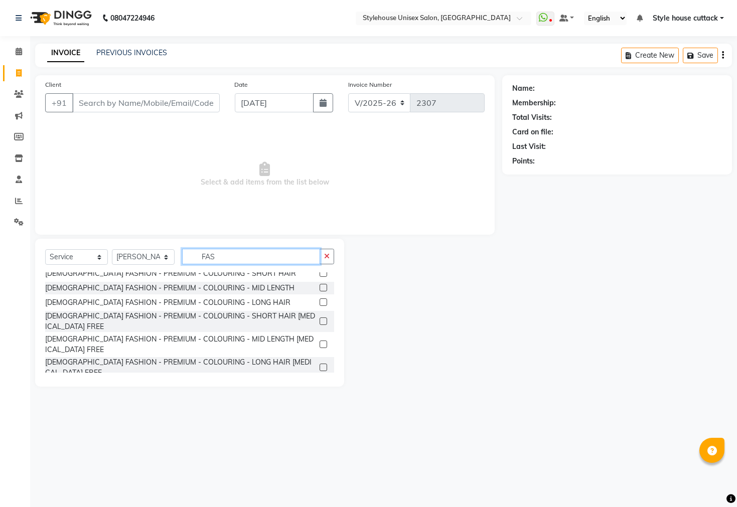
click at [229, 255] on input "FAS" at bounding box center [251, 257] width 138 height 16
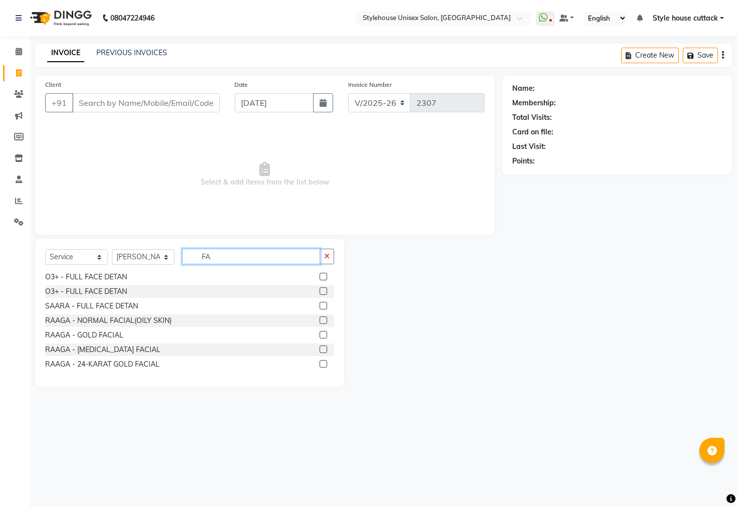
type input "F"
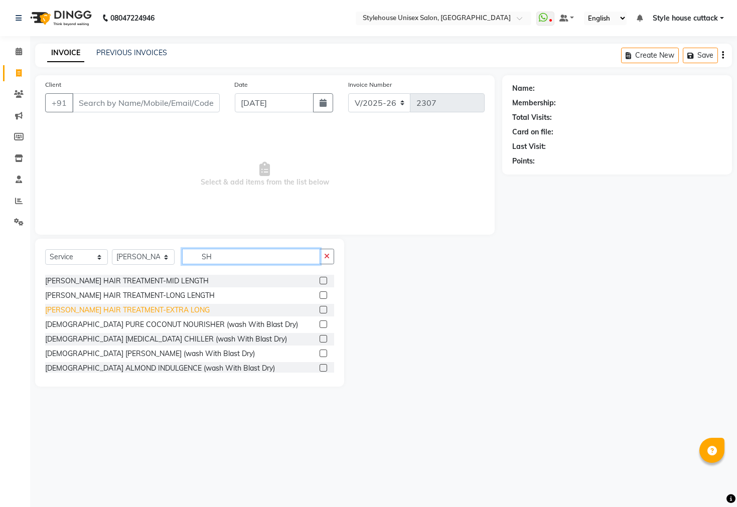
scroll to position [313, 0]
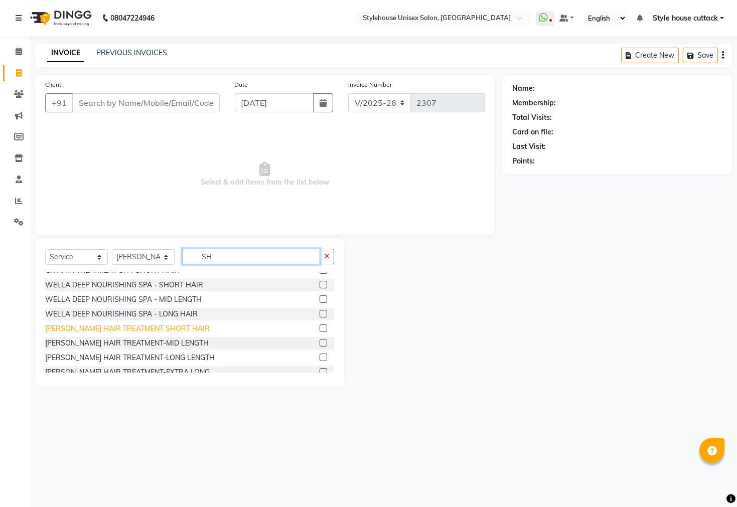
type input "SH"
click at [103, 333] on div "[PERSON_NAME] HAIR TREATMENT SHORT HAIR" at bounding box center [127, 328] width 164 height 11
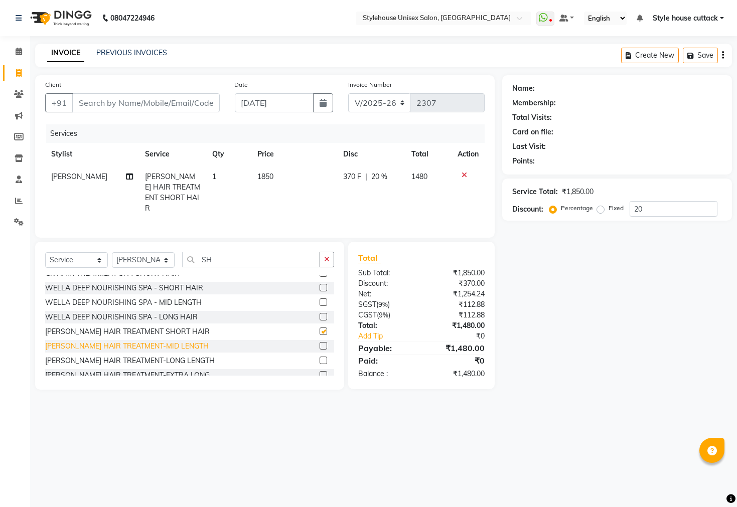
checkbox input "false"
click at [110, 348] on div "[PERSON_NAME] HAIR TREATMENT-MID LENGTH" at bounding box center [126, 346] width 163 height 11
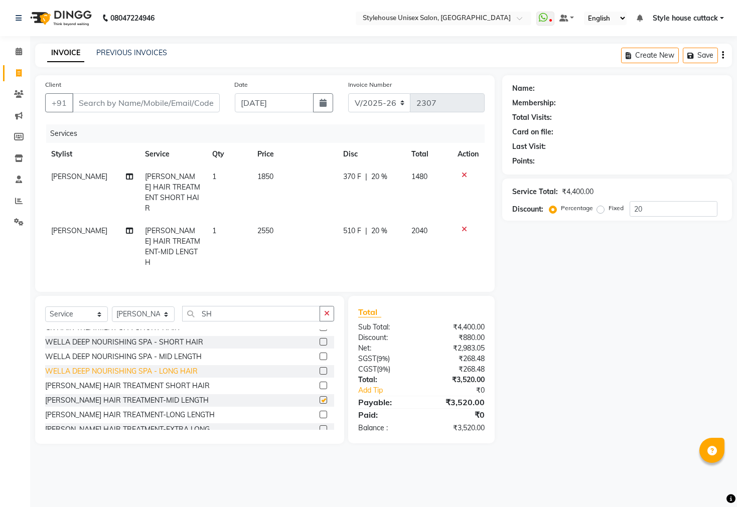
checkbox input "false"
click at [124, 410] on div "[PERSON_NAME] HAIR TREATMENT-LONG LENGTH" at bounding box center [130, 415] width 170 height 11
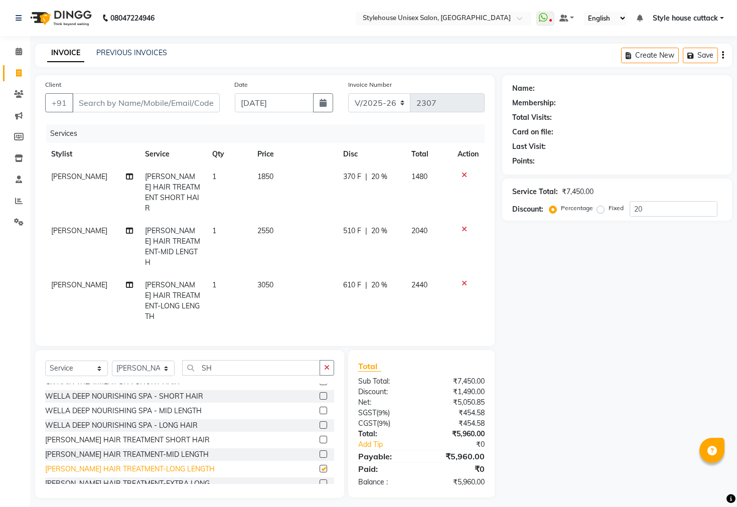
checkbox input "false"
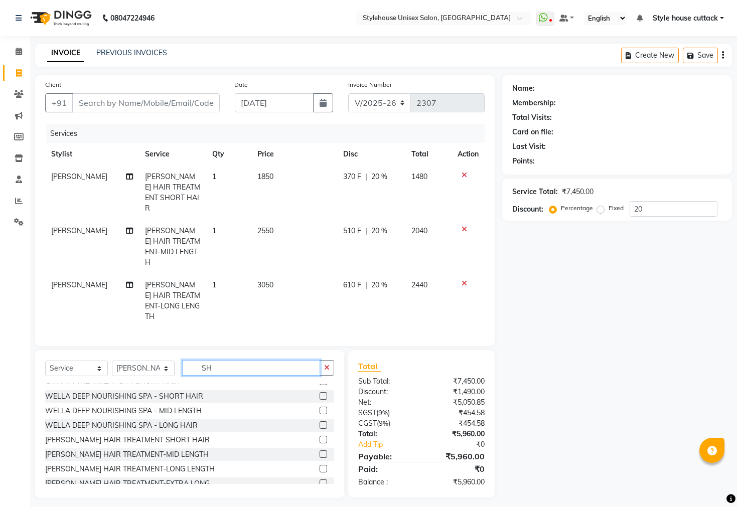
click at [220, 360] on input "SH" at bounding box center [251, 368] width 138 height 16
type input "S"
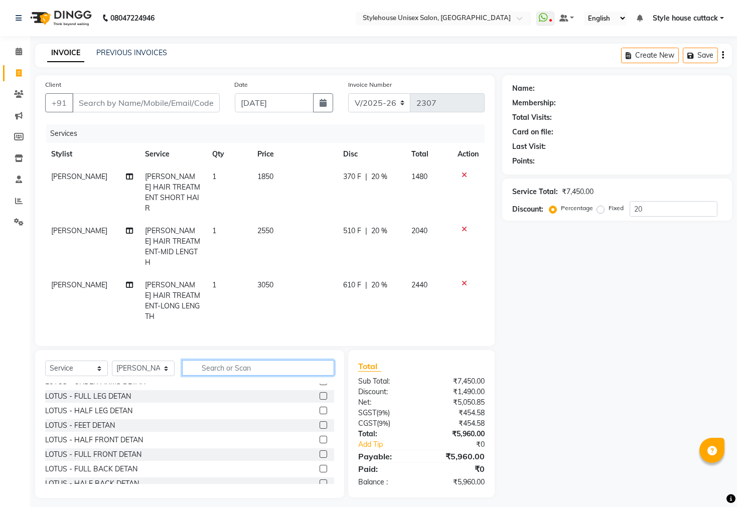
scroll to position [626, 0]
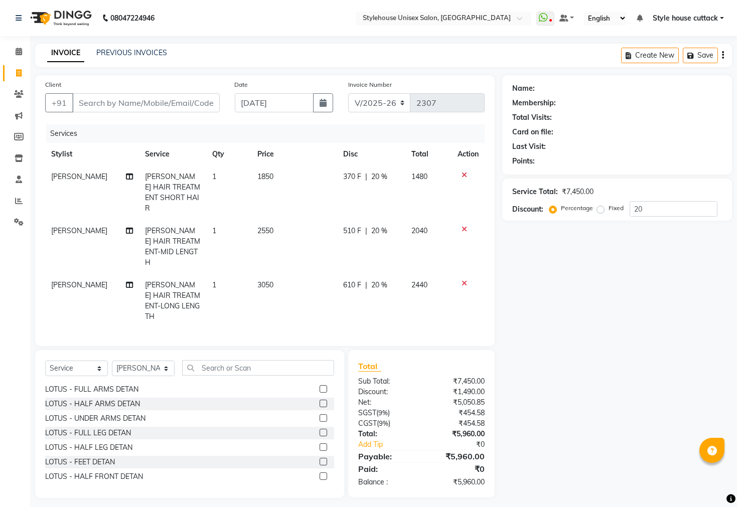
click at [464, 226] on icon at bounding box center [464, 229] width 6 height 7
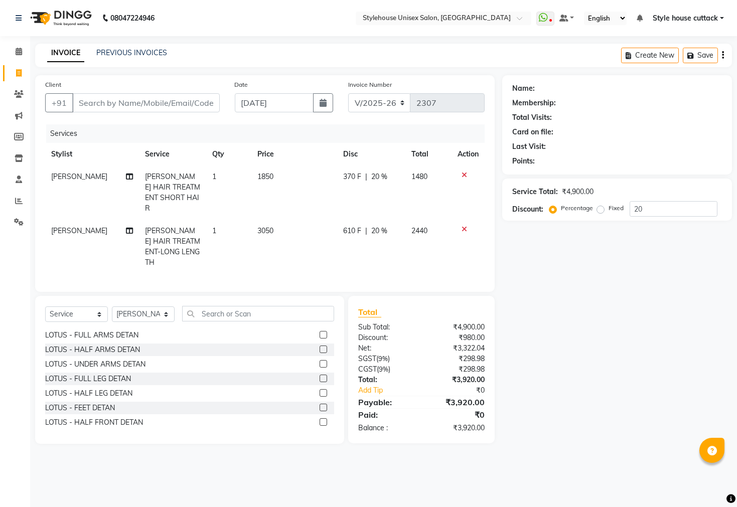
click at [464, 178] on icon at bounding box center [464, 175] width 6 height 7
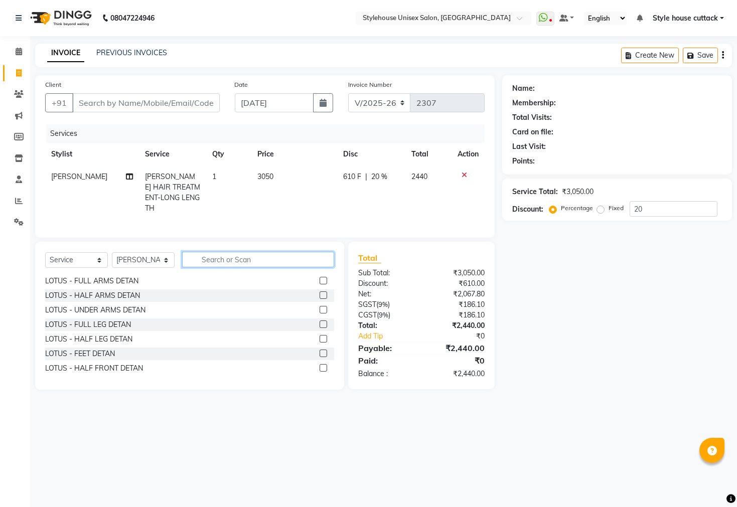
click at [220, 255] on input "text" at bounding box center [258, 260] width 152 height 16
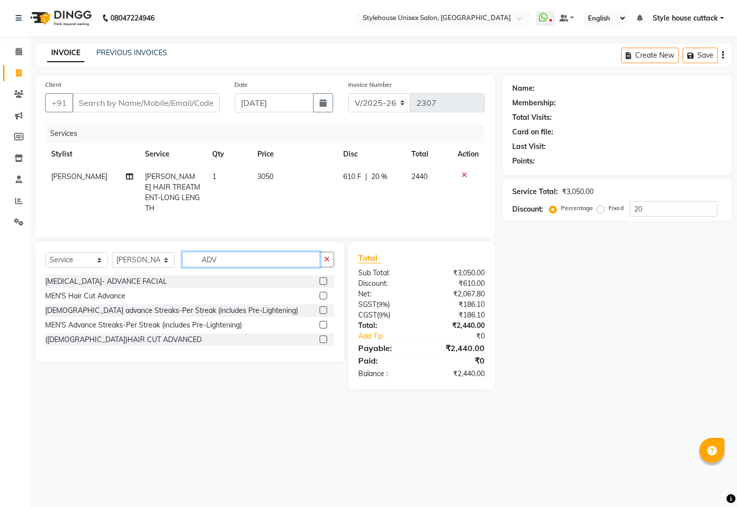
scroll to position [0, 0]
type input "ADV"
click at [110, 336] on div "([DEMOGRAPHIC_DATA])HAIR CUT ADVANCED" at bounding box center [123, 340] width 156 height 11
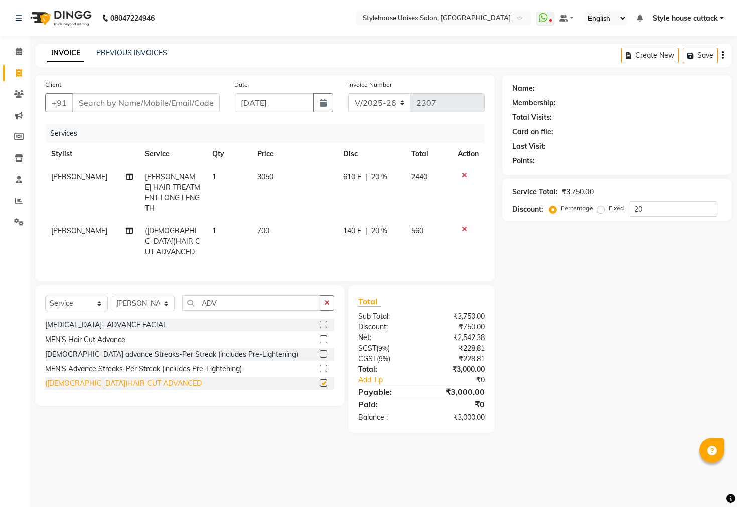
checkbox input "false"
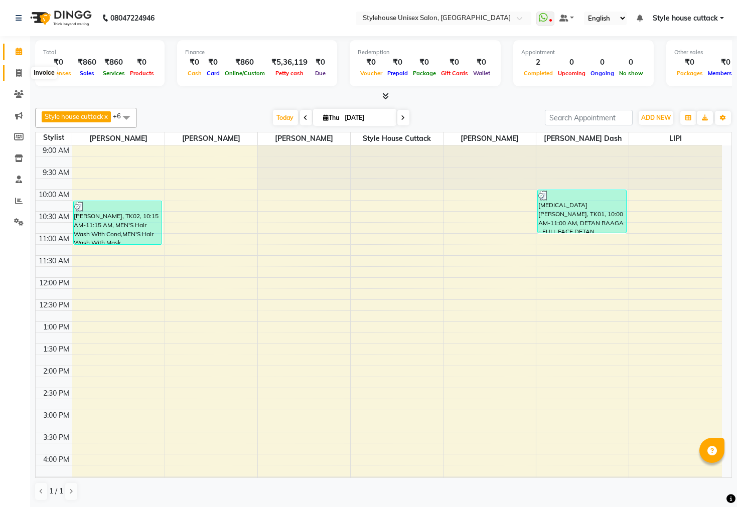
click at [21, 71] on icon at bounding box center [19, 73] width 6 height 8
select select "service"
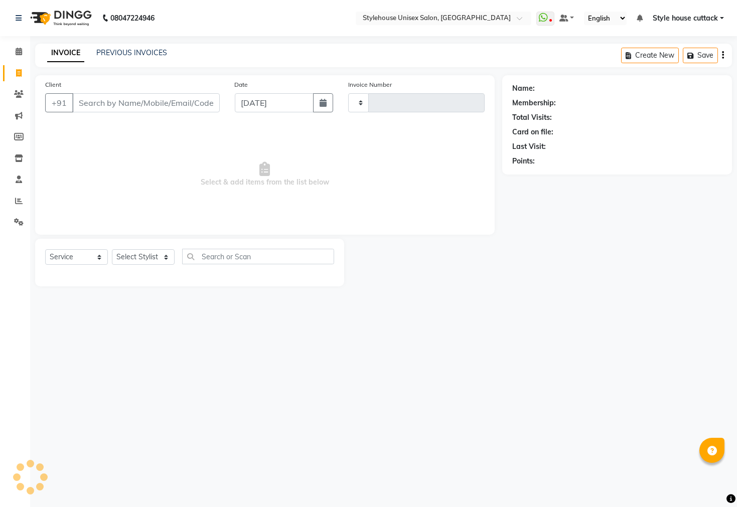
type input "2305"
select select "4222"
click at [153, 251] on select "Select Stylist Bharati [PERSON_NAME] [PERSON_NAME] [PERSON_NAME] LIPI [PERSON_N…" at bounding box center [143, 257] width 63 height 16
select select "89479"
click at [112, 250] on select "Select Stylist Bharati [PERSON_NAME] [PERSON_NAME] [PERSON_NAME] LIPI [PERSON_N…" at bounding box center [143, 257] width 63 height 16
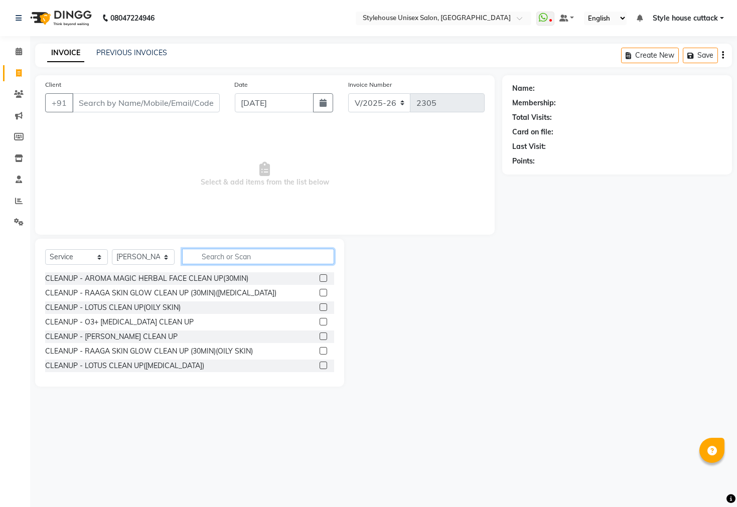
click at [210, 260] on input "text" at bounding box center [258, 257] width 152 height 16
type input "S"
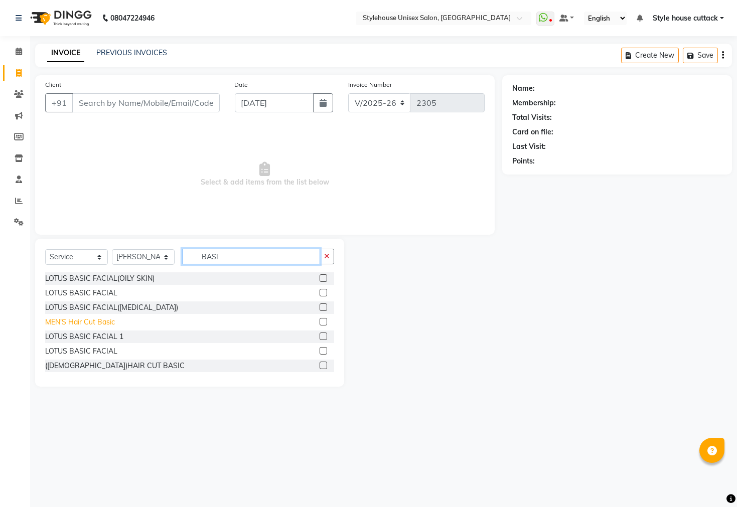
type input "BASI"
click at [81, 323] on div "MEN'S Hair Cut Basic" at bounding box center [80, 322] width 70 height 11
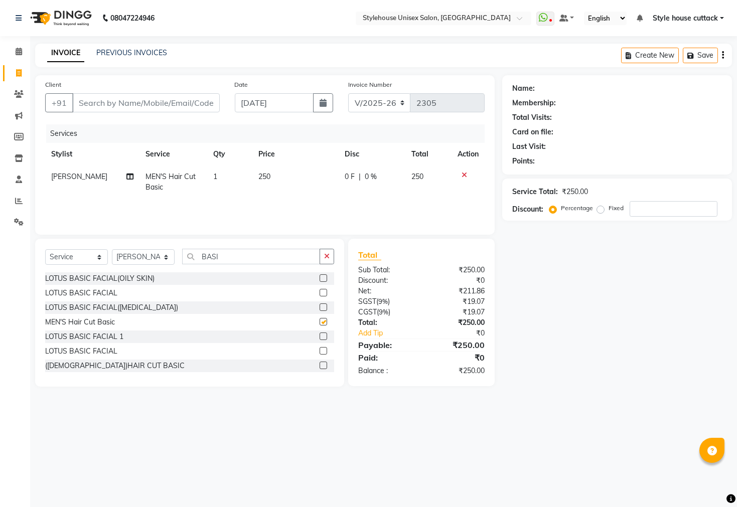
checkbox input "false"
click at [234, 255] on input "BASI" at bounding box center [251, 257] width 138 height 16
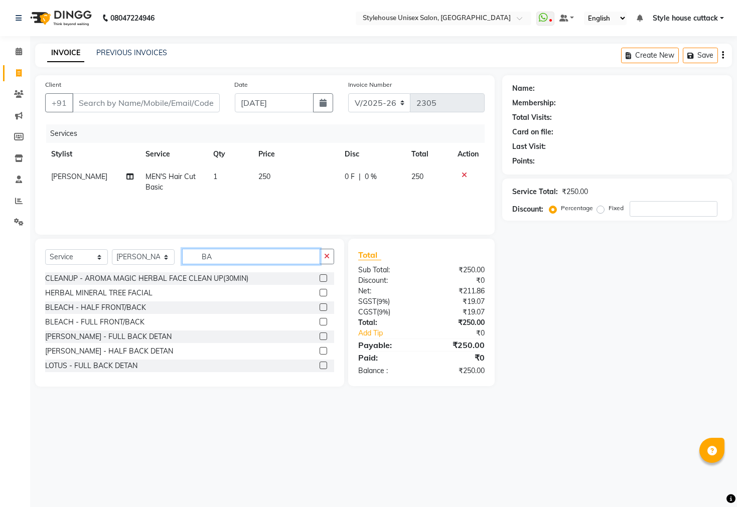
type input "B"
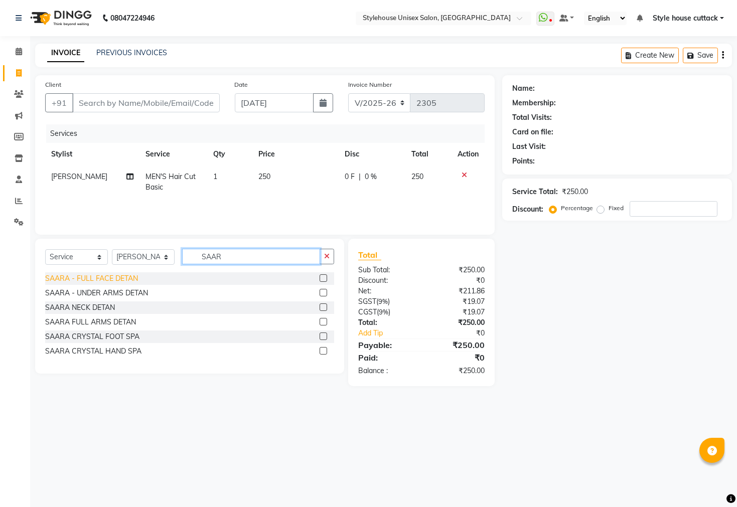
type input "SAAR"
click at [118, 278] on div "SAARA - FULL FACE DETAN" at bounding box center [91, 278] width 93 height 11
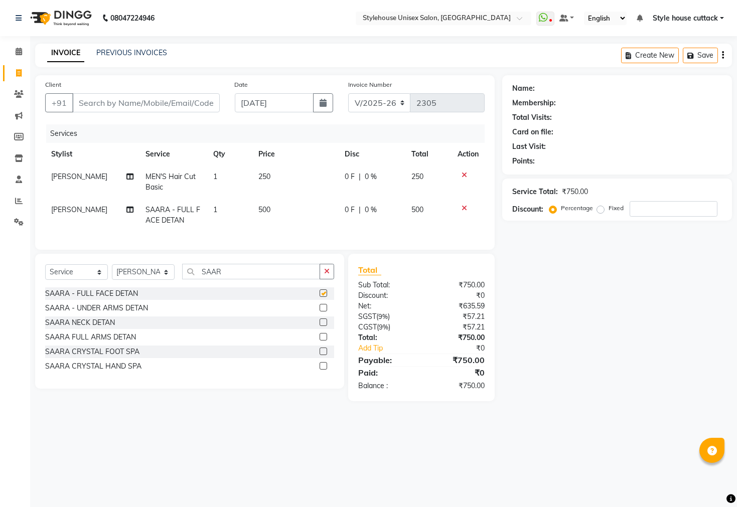
checkbox input "false"
click at [226, 278] on input "SAAR" at bounding box center [251, 272] width 138 height 16
type input "S"
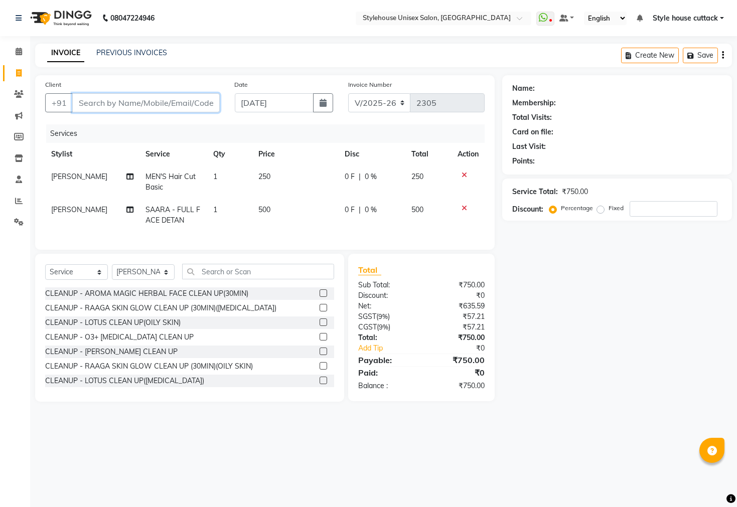
click at [105, 105] on input "Client" at bounding box center [145, 102] width 147 height 19
click at [253, 279] on input "text" at bounding box center [258, 272] width 152 height 16
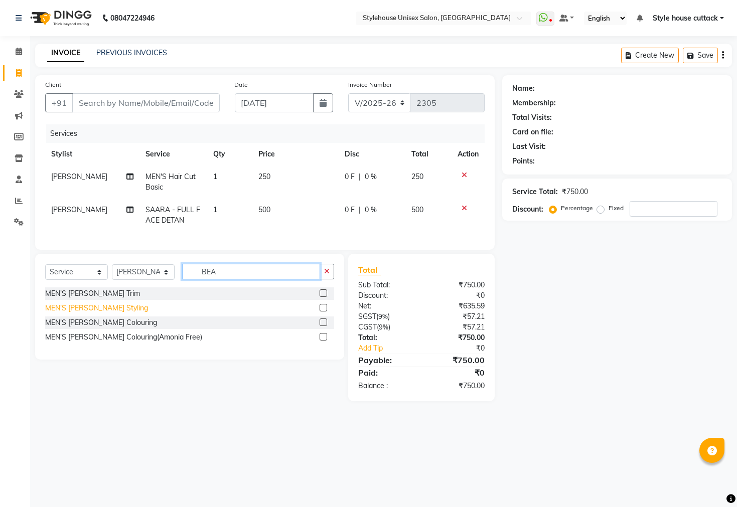
type input "BEA"
click at [89, 313] on div "MEN'S [PERSON_NAME] Styling" at bounding box center [96, 308] width 103 height 11
checkbox input "false"
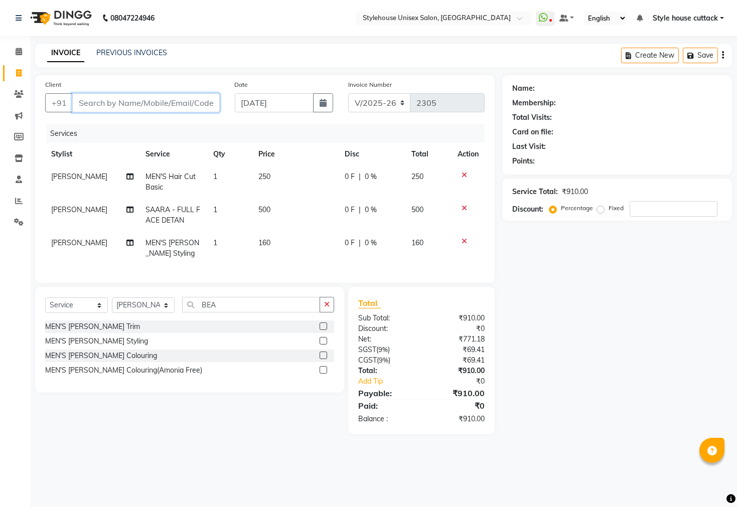
click at [131, 98] on input "Client" at bounding box center [145, 102] width 147 height 19
type input "6"
type input "0"
type input "6371463169"
click at [190, 103] on span "Add Client" at bounding box center [194, 103] width 40 height 10
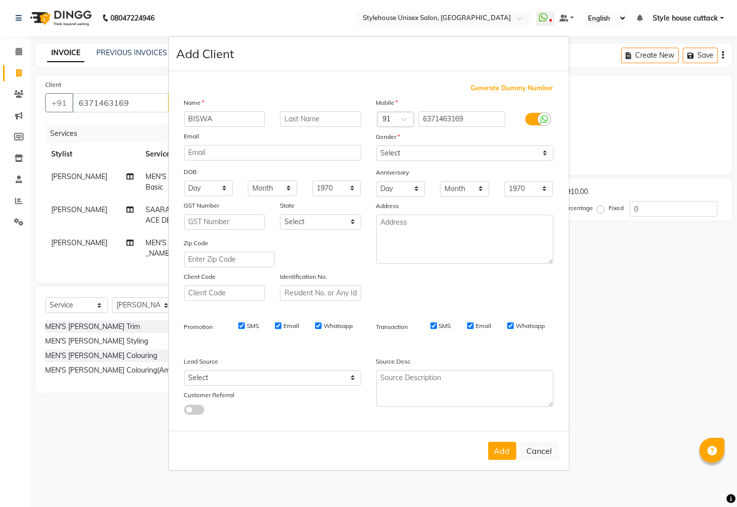
type input "BISWA"
click at [527, 153] on select "Select Male Female Other Prefer Not To Say" at bounding box center [464, 153] width 177 height 16
select select "male"
click at [376, 145] on select "Select Male Female Other Prefer Not To Say" at bounding box center [464, 153] width 177 height 16
click at [504, 449] on button "Add" at bounding box center [502, 451] width 28 height 18
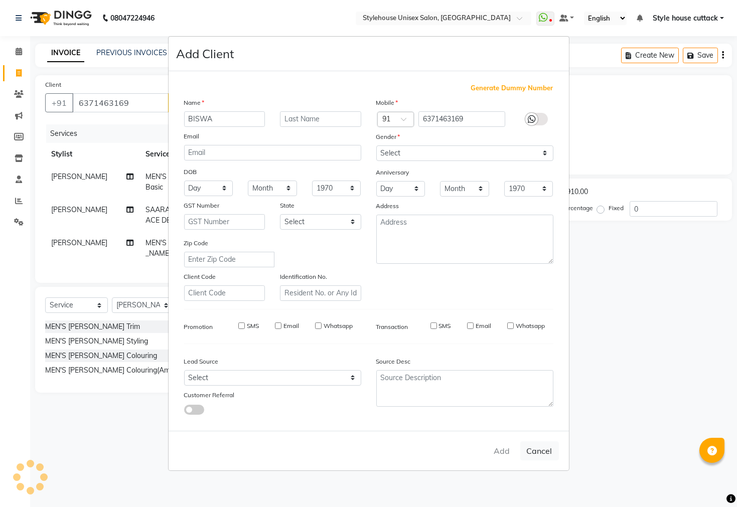
select select
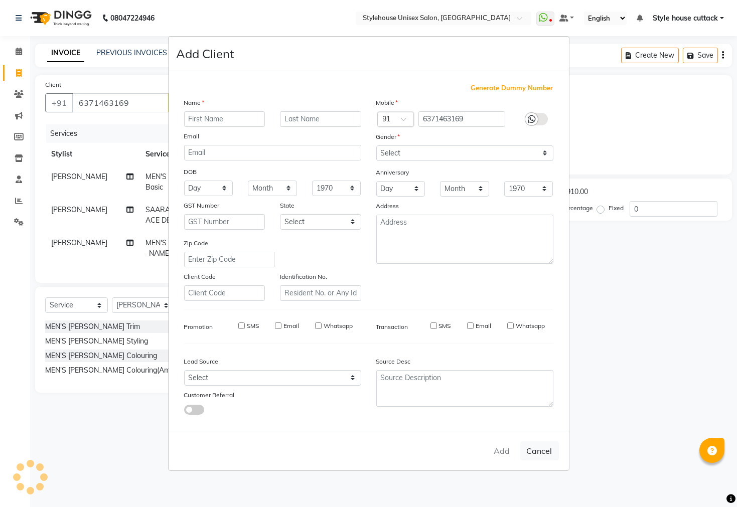
select select
checkbox input "false"
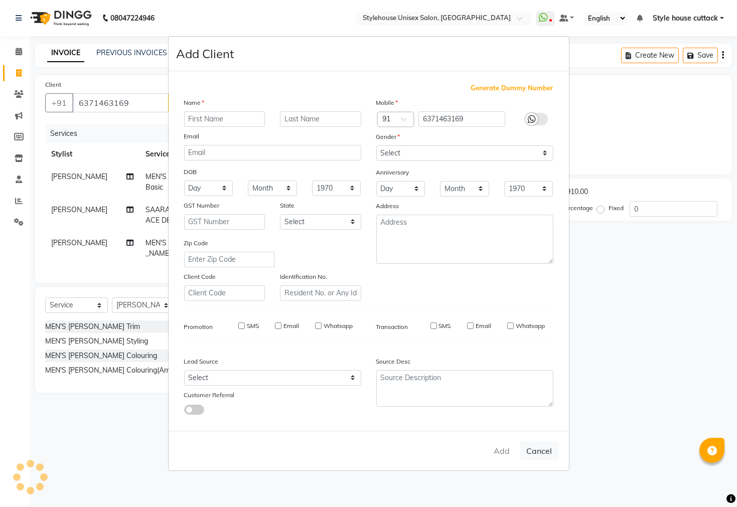
checkbox input "false"
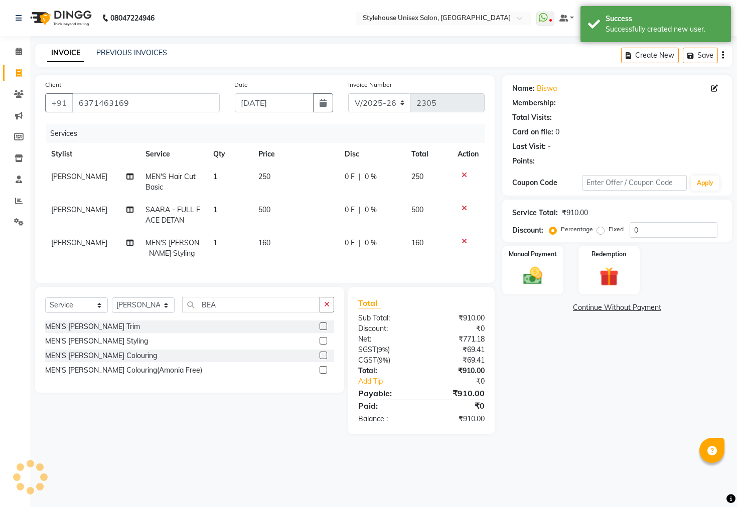
select select "1: Object"
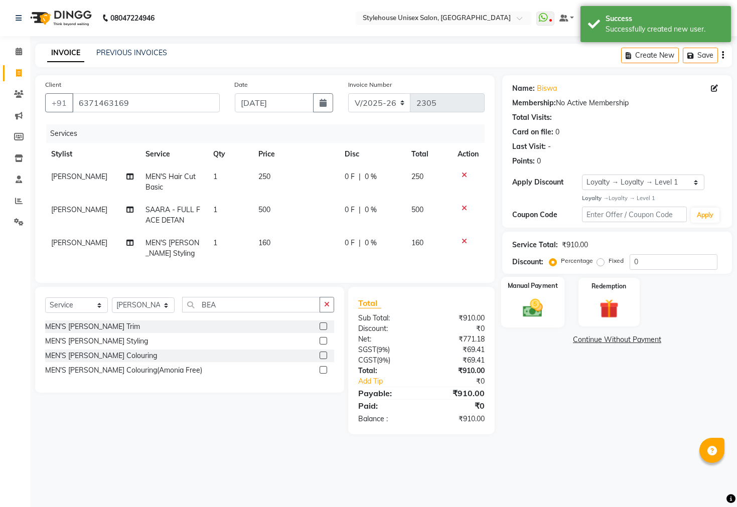
click at [529, 313] on img at bounding box center [533, 307] width 32 height 23
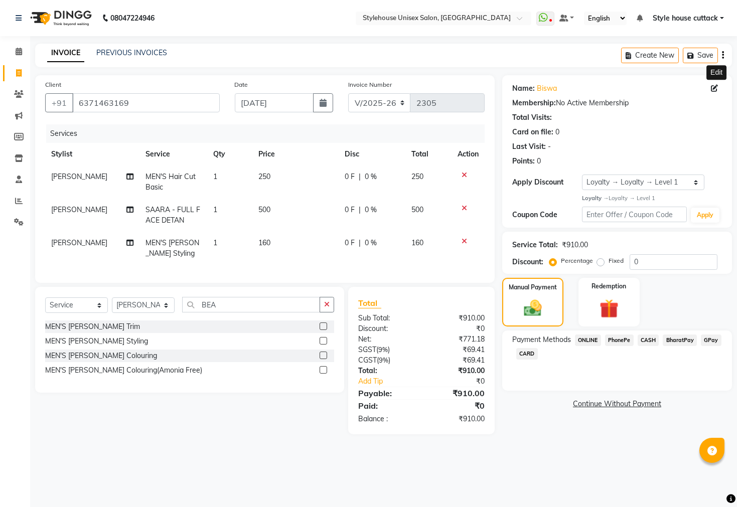
click at [716, 86] on icon at bounding box center [714, 88] width 7 height 7
select select "male"
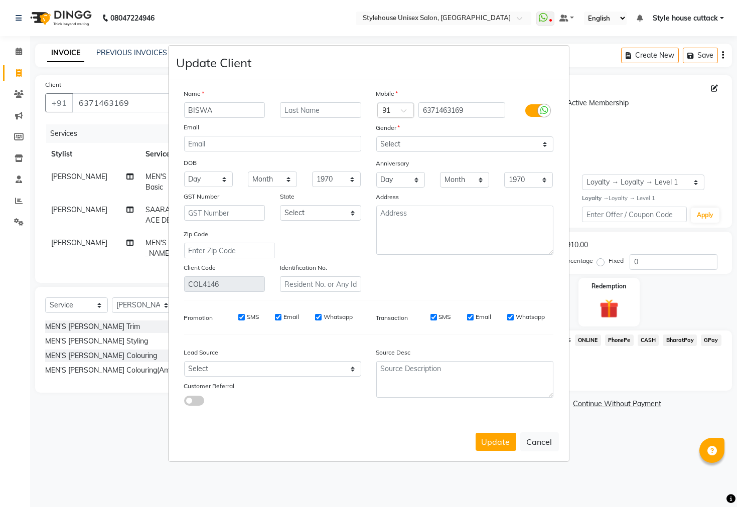
click at [218, 115] on input "BISWA" at bounding box center [224, 110] width 81 height 16
click at [214, 109] on input "BISWA" at bounding box center [224, 110] width 81 height 16
type input "B"
type input "BISHWA"
click at [289, 110] on input "text" at bounding box center [320, 110] width 81 height 16
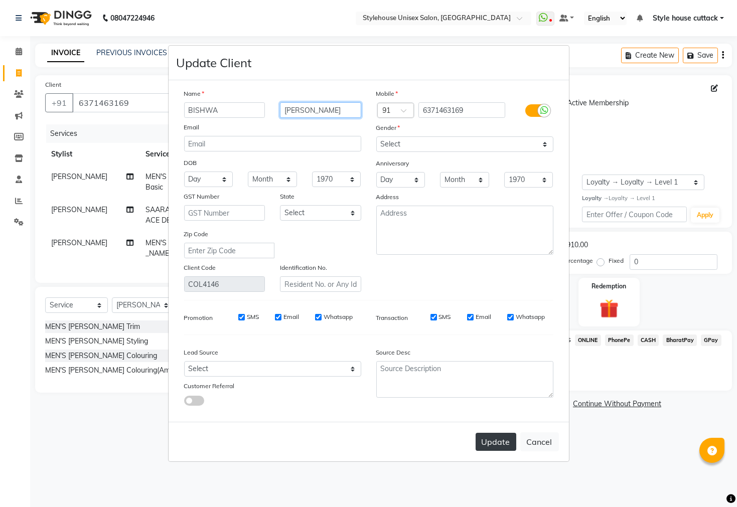
type input "RAJESH"
click at [490, 439] on button "Update" at bounding box center [495, 442] width 41 height 18
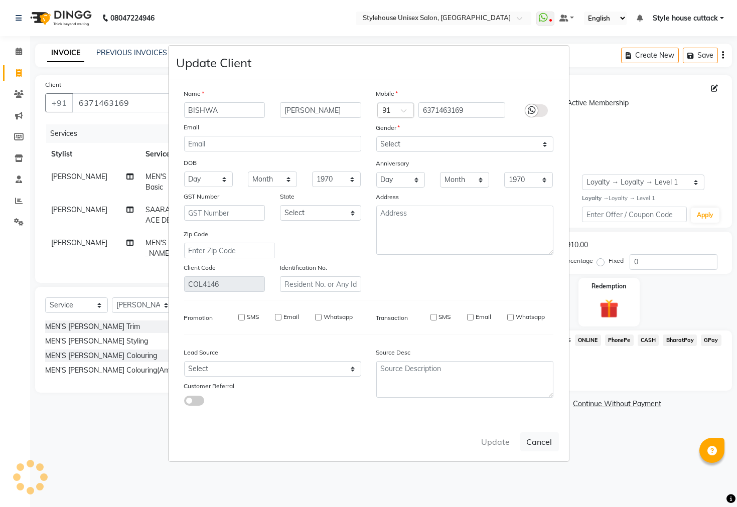
select select
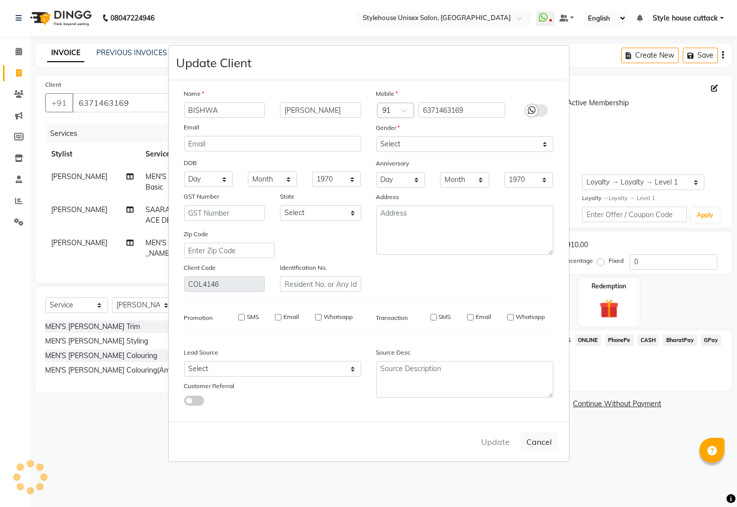
select select
checkbox input "false"
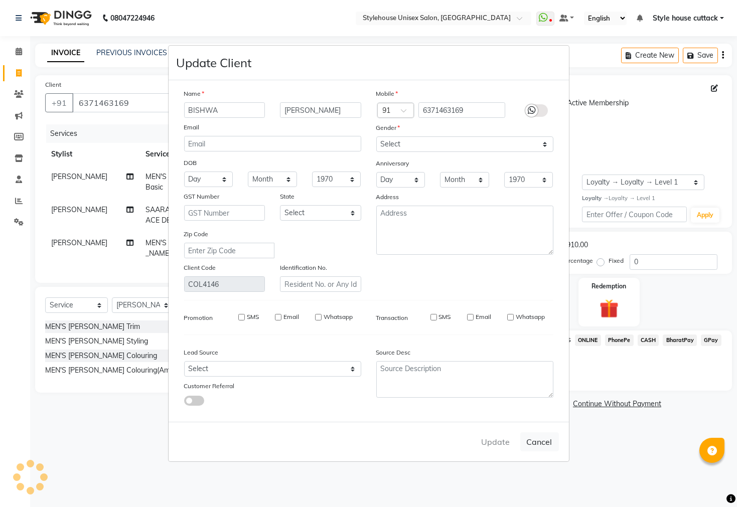
checkbox input "false"
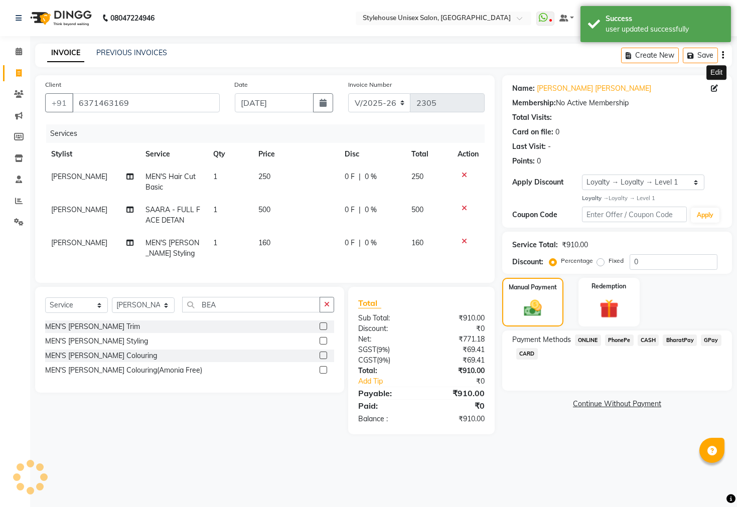
select select "1: Object"
click at [613, 346] on span "PhonePe" at bounding box center [619, 341] width 29 height 12
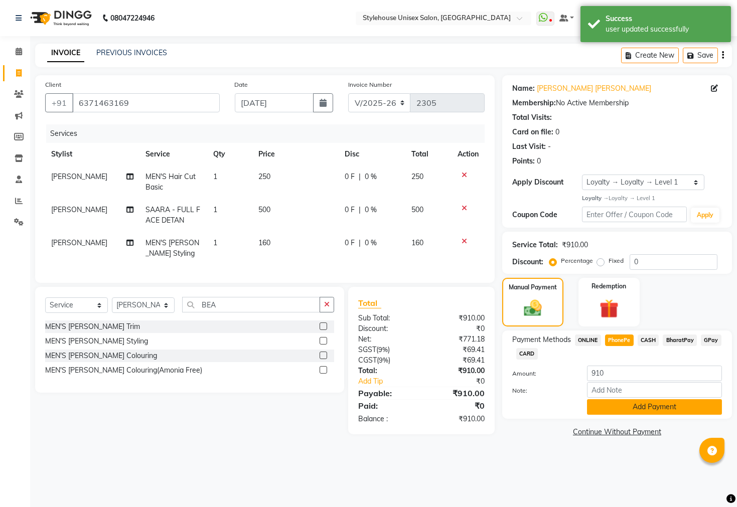
click at [615, 412] on button "Add Payment" at bounding box center [654, 407] width 135 height 16
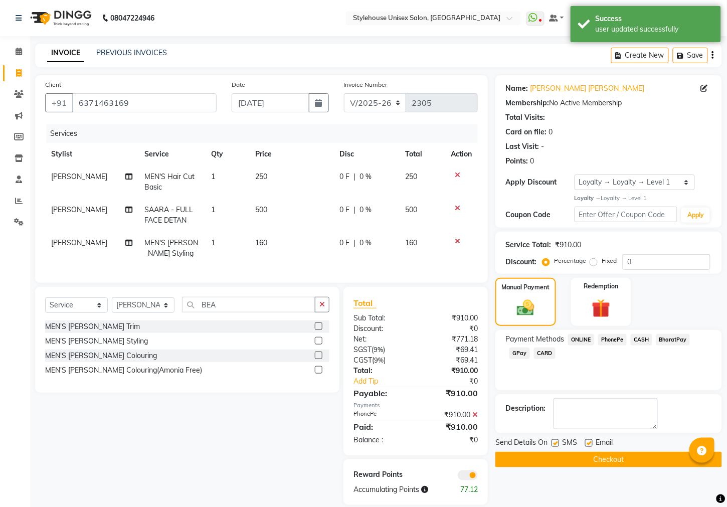
click at [601, 467] on button "Checkout" at bounding box center [608, 460] width 227 height 16
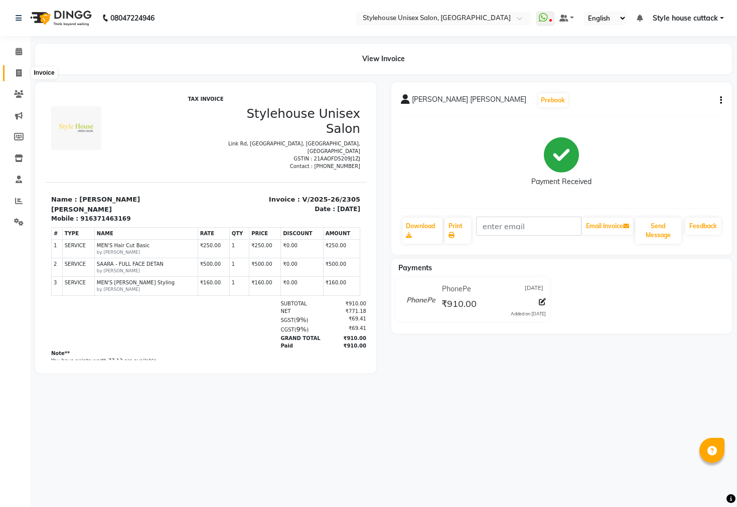
click at [16, 69] on icon at bounding box center [19, 73] width 6 height 8
select select "service"
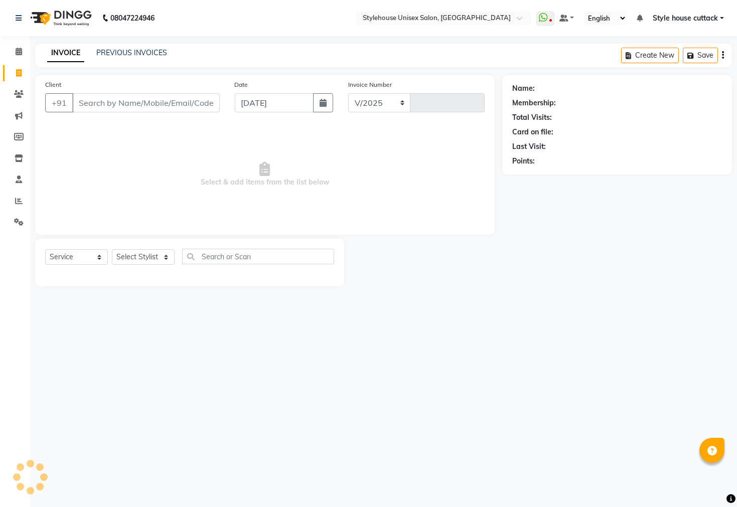
select select "4222"
type input "2307"
click at [138, 263] on select "Select Stylist" at bounding box center [143, 257] width 63 height 16
click at [138, 263] on select "Select Stylist Bharati [PERSON_NAME] [PERSON_NAME] [PERSON_NAME] LIPI [PERSON_N…" at bounding box center [143, 257] width 63 height 16
click at [138, 262] on select "Select Stylist Bharati [PERSON_NAME] [PERSON_NAME] [PERSON_NAME] LIPI [PERSON_N…" at bounding box center [143, 257] width 63 height 16
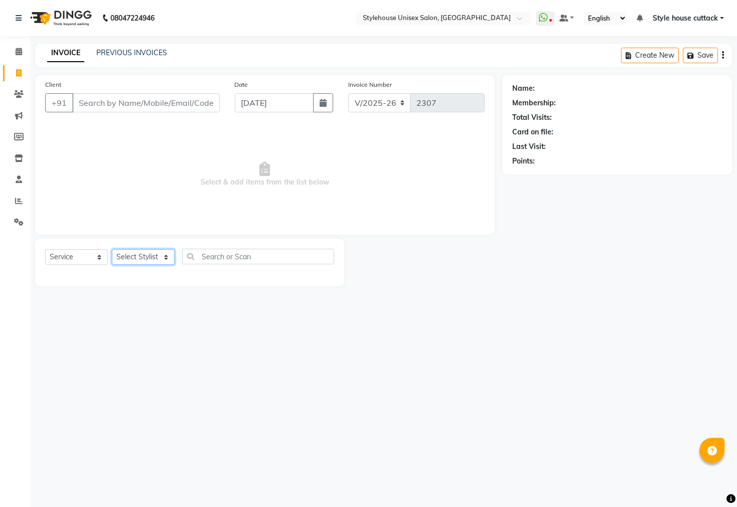
select select "42934"
click at [112, 250] on select "Select Stylist Bharati [PERSON_NAME] [PERSON_NAME] [PERSON_NAME] LIPI [PERSON_N…" at bounding box center [143, 257] width 63 height 16
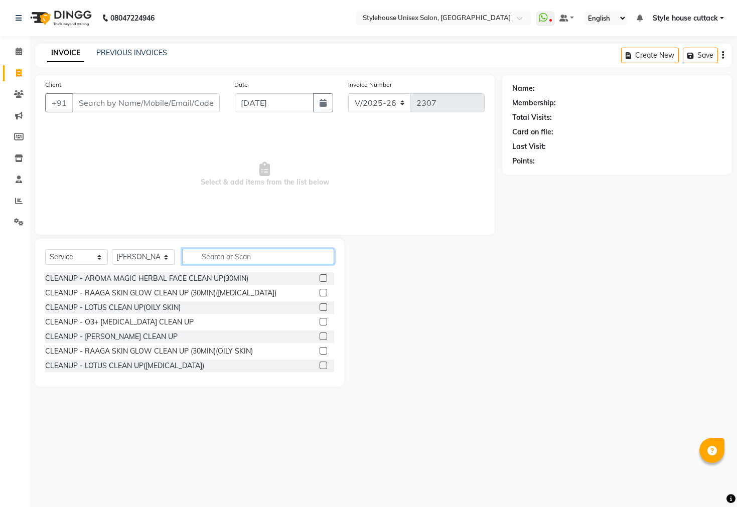
click at [212, 256] on input "text" at bounding box center [258, 257] width 152 height 16
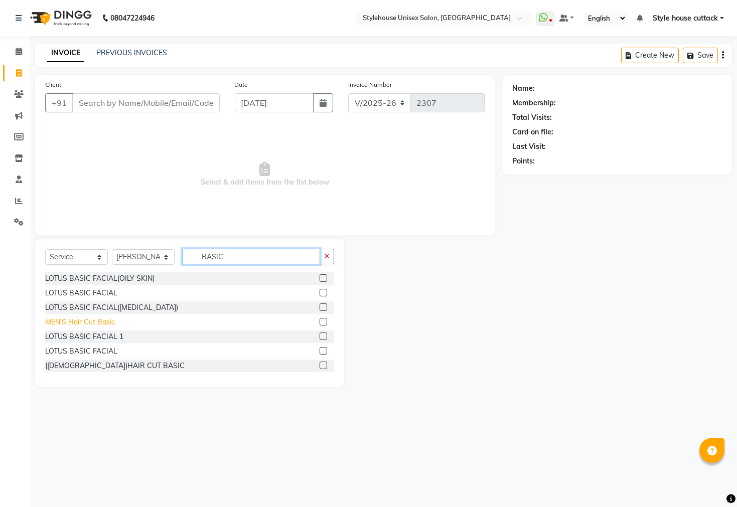
type input "BASIC"
click at [108, 319] on div "MEN'S Hair Cut Basic" at bounding box center [80, 322] width 70 height 11
checkbox input "false"
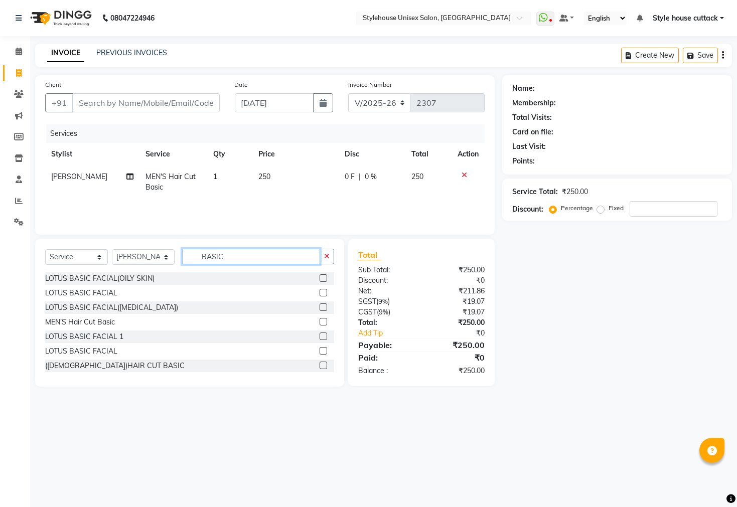
click at [257, 260] on input "BASIC" at bounding box center [251, 257] width 138 height 16
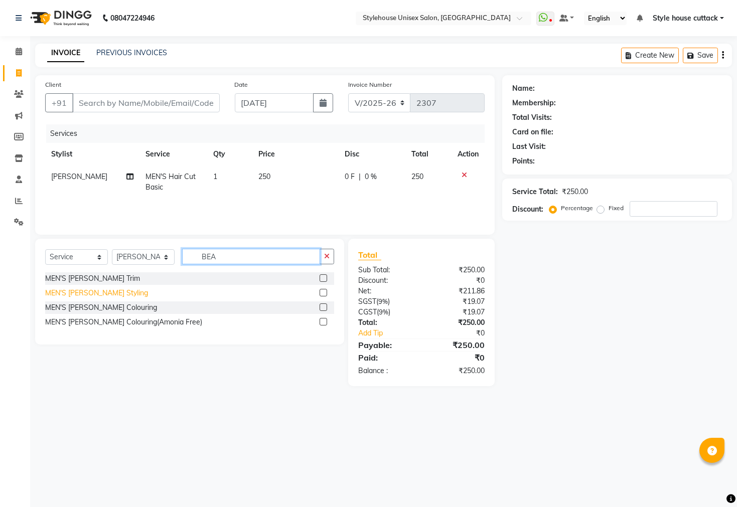
type input "BEA"
click at [85, 291] on div "MEN'S [PERSON_NAME] Styling" at bounding box center [96, 293] width 103 height 11
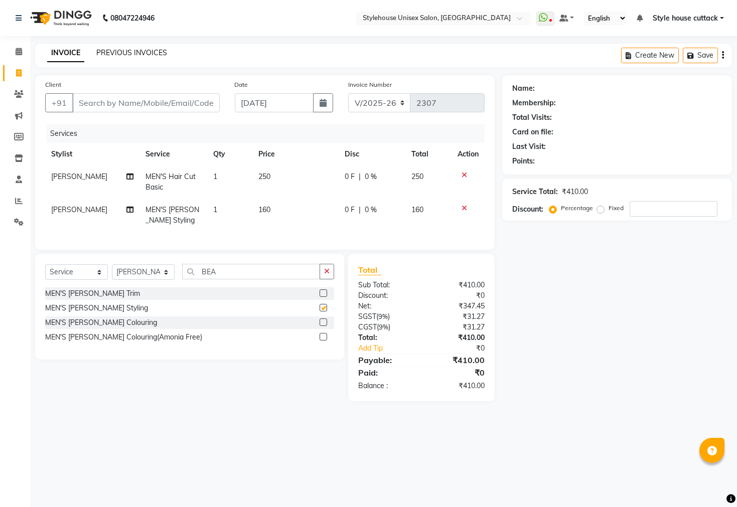
checkbox input "false"
click at [115, 96] on input "Client" at bounding box center [145, 102] width 147 height 19
type input "6"
type input "0"
type input "6371350146"
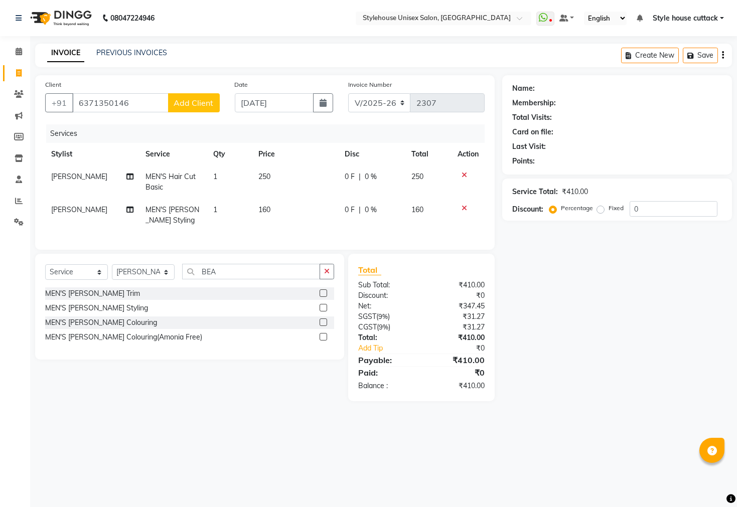
click at [197, 105] on span "Add Client" at bounding box center [194, 103] width 40 height 10
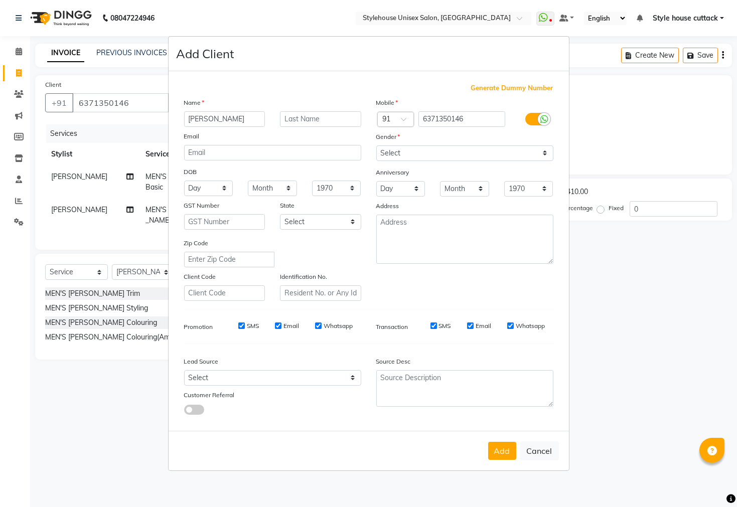
type input "AKSHA"
click at [543, 151] on select "Select Male Female Other Prefer Not To Say" at bounding box center [464, 153] width 177 height 16
select select "male"
click at [376, 145] on select "Select Male Female Other Prefer Not To Say" at bounding box center [464, 153] width 177 height 16
click at [496, 449] on button "Add" at bounding box center [502, 451] width 28 height 18
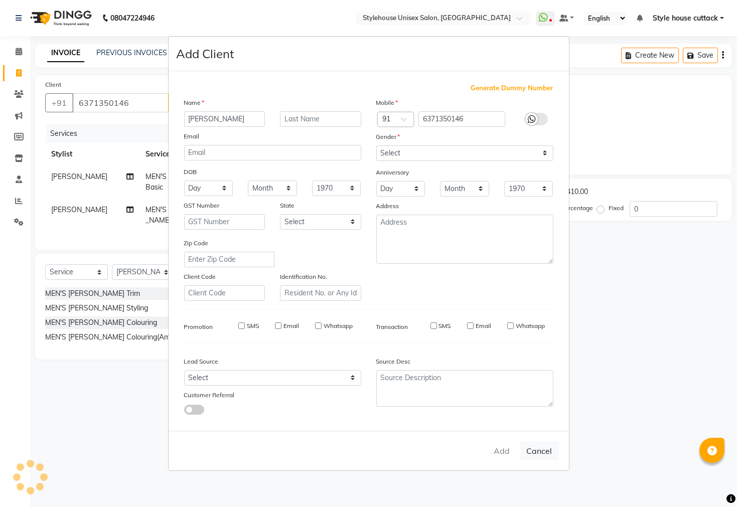
select select
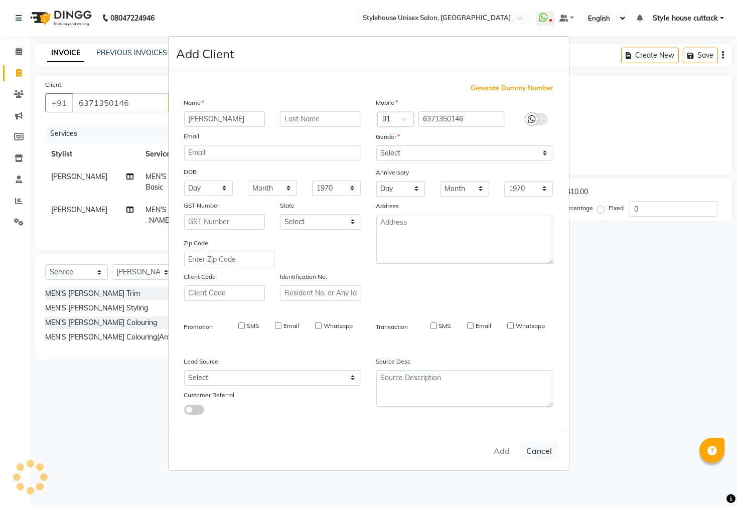
select select
checkbox input "false"
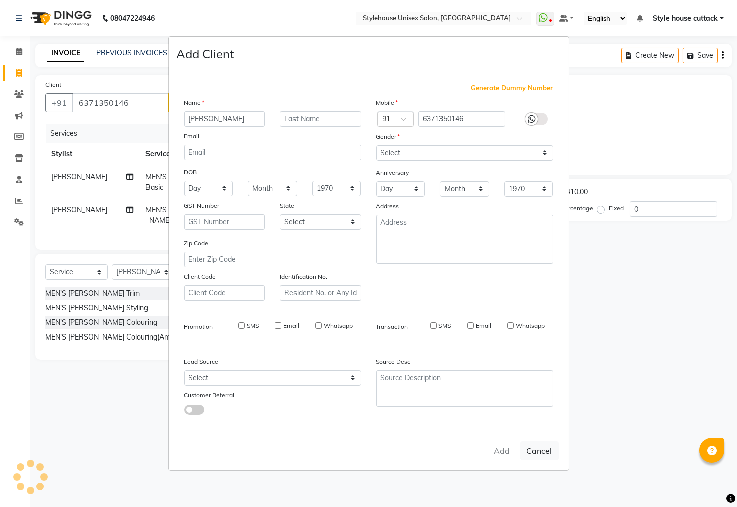
checkbox input "false"
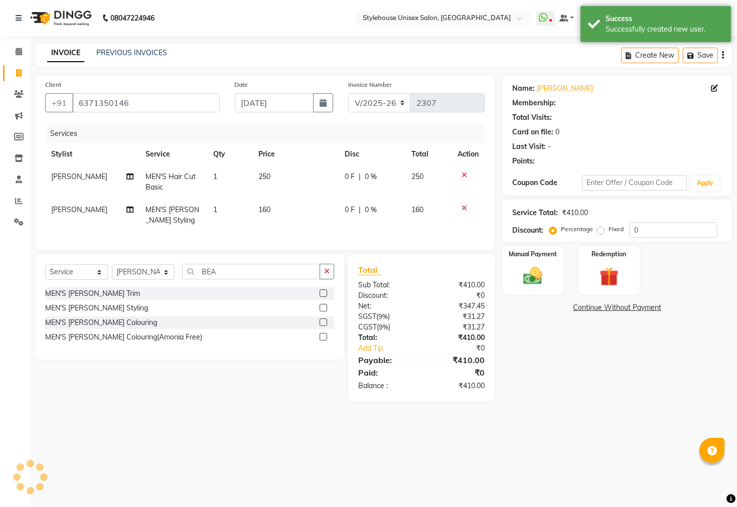
select select "1: Object"
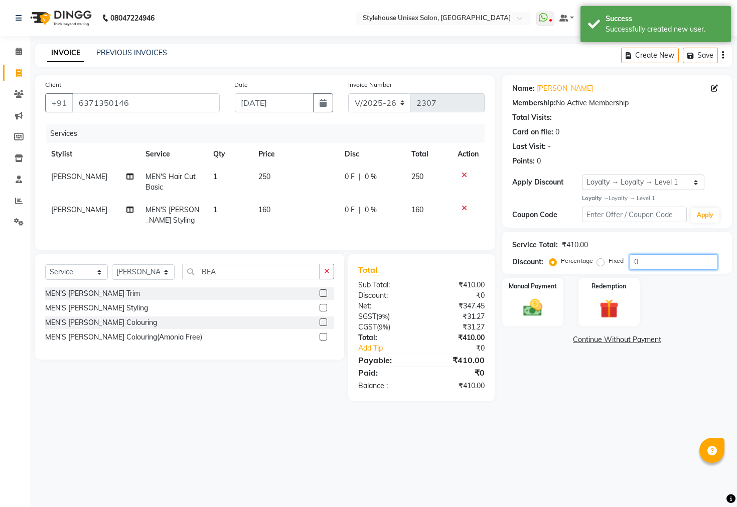
click at [648, 259] on input "0" at bounding box center [673, 262] width 88 height 16
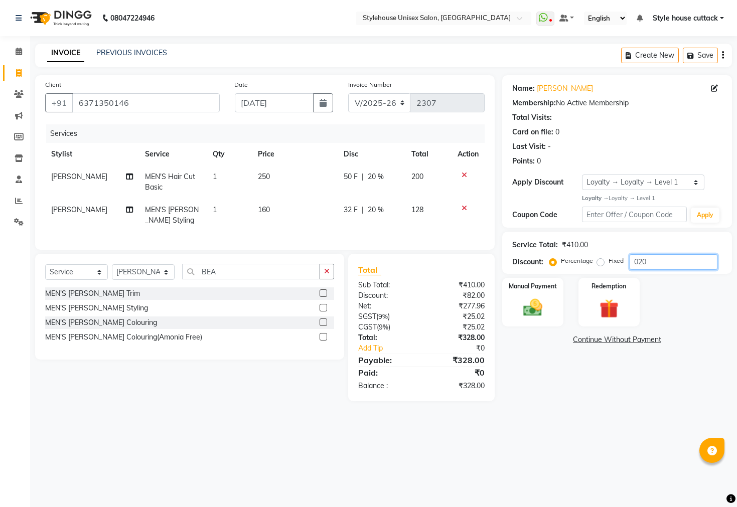
type input "020"
click at [712, 90] on icon at bounding box center [714, 88] width 7 height 7
select select "male"
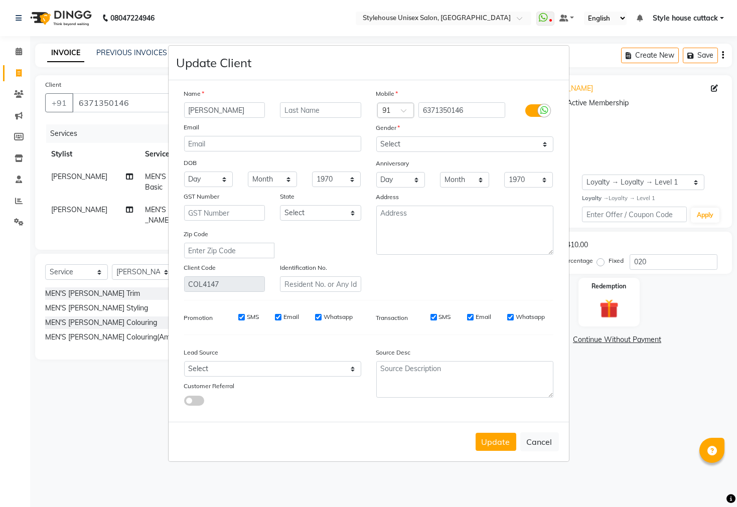
click at [224, 109] on input "AKSHA" at bounding box center [224, 110] width 81 height 16
type input "A"
click at [195, 111] on input "AKASH" at bounding box center [224, 110] width 81 height 16
click at [221, 110] on input "AKASH" at bounding box center [224, 110] width 81 height 16
type input "AKASH"
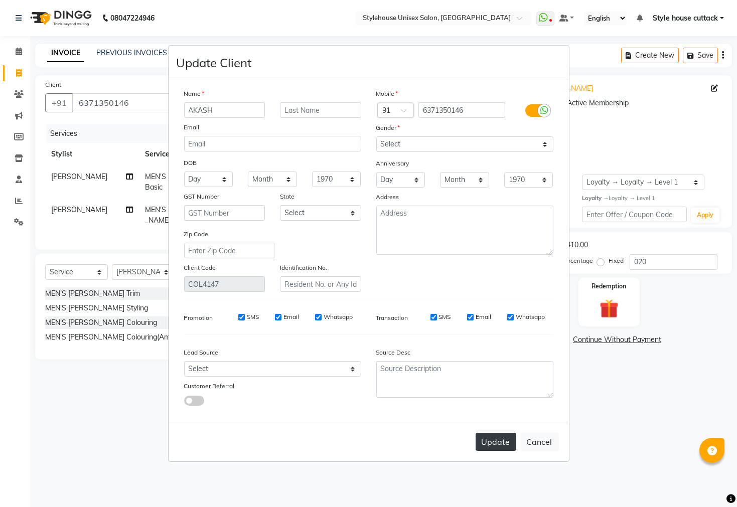
click at [487, 439] on button "Update" at bounding box center [495, 442] width 41 height 18
select select
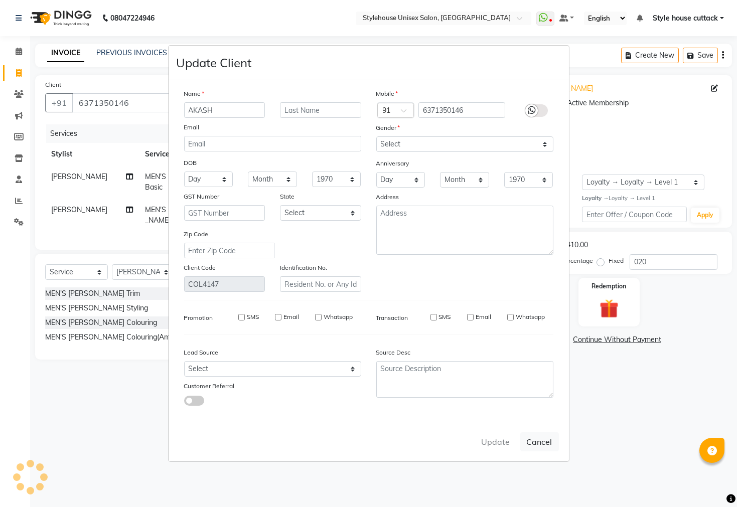
select select
checkbox input "false"
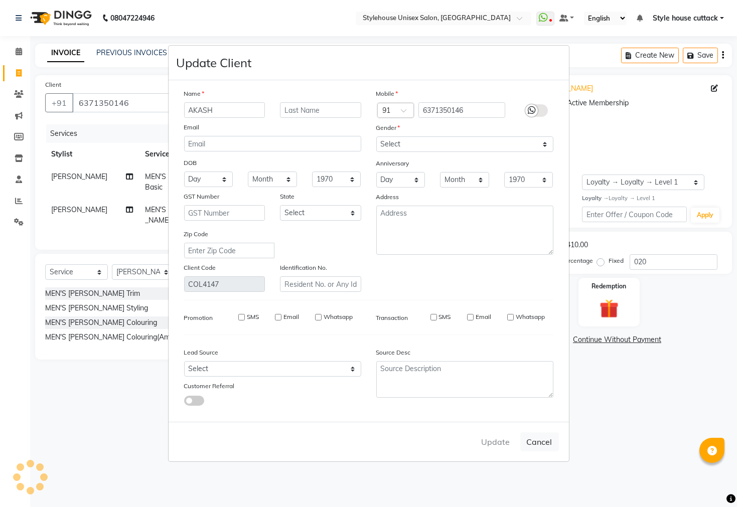
checkbox input "false"
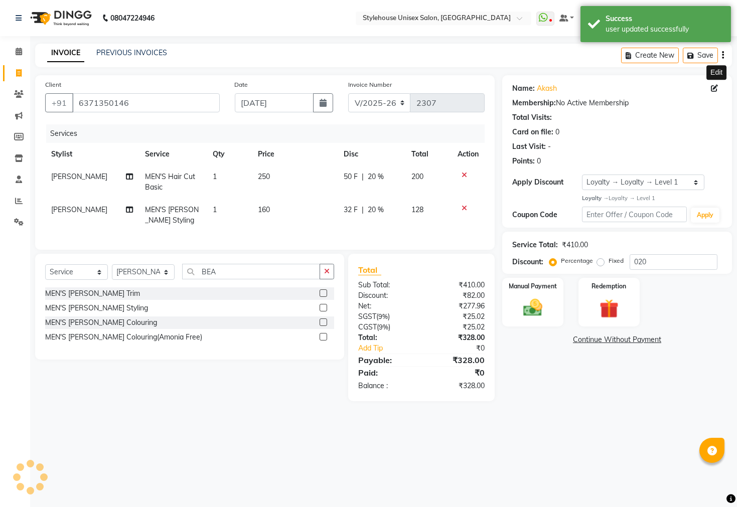
type input "0"
select select "1: Object"
click at [675, 266] on input "0" at bounding box center [673, 262] width 88 height 16
type input "020"
click at [85, 280] on select "Select Service Product Membership Package Voucher Prepaid Gift Card" at bounding box center [76, 272] width 63 height 16
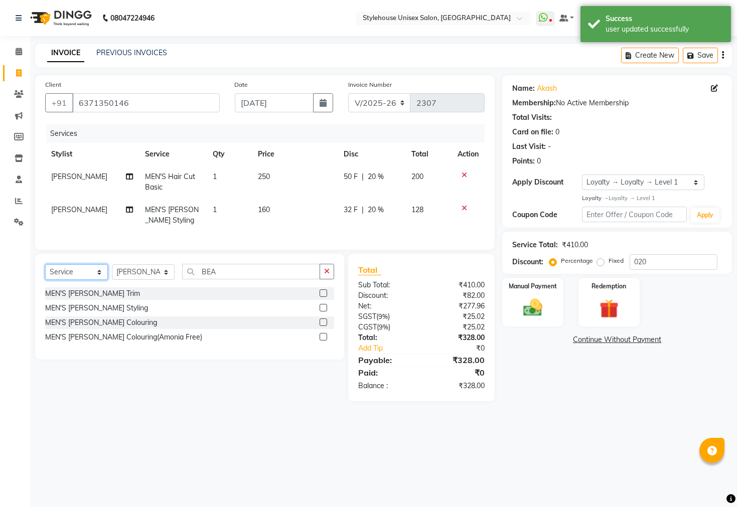
select select "membership"
click at [45, 274] on select "Select Service Product Membership Package Voucher Prepaid Gift Card" at bounding box center [76, 272] width 63 height 16
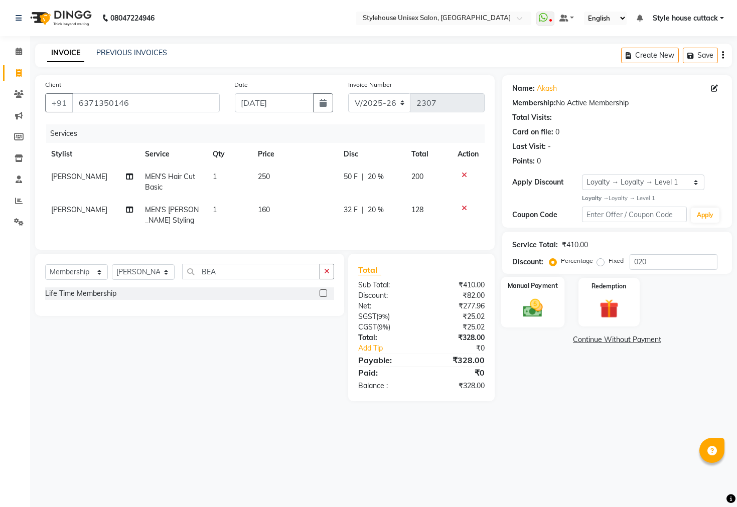
click at [527, 319] on img at bounding box center [533, 307] width 32 height 23
click at [620, 346] on span "PhonePe" at bounding box center [619, 341] width 29 height 12
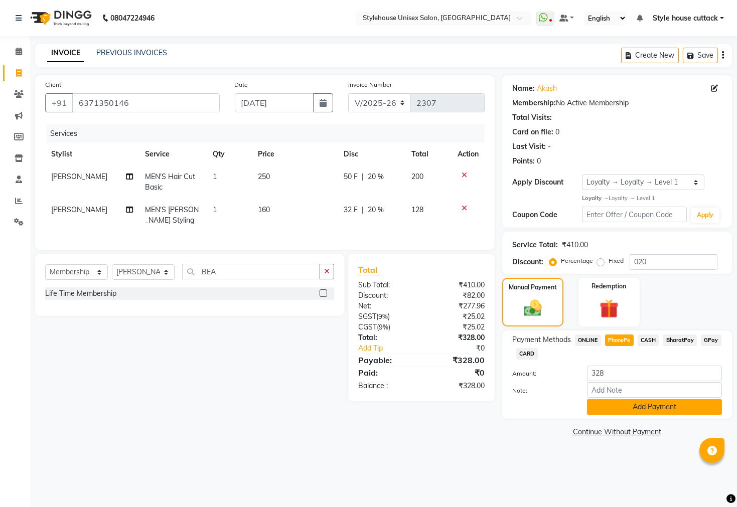
click at [644, 415] on button "Add Payment" at bounding box center [654, 407] width 135 height 16
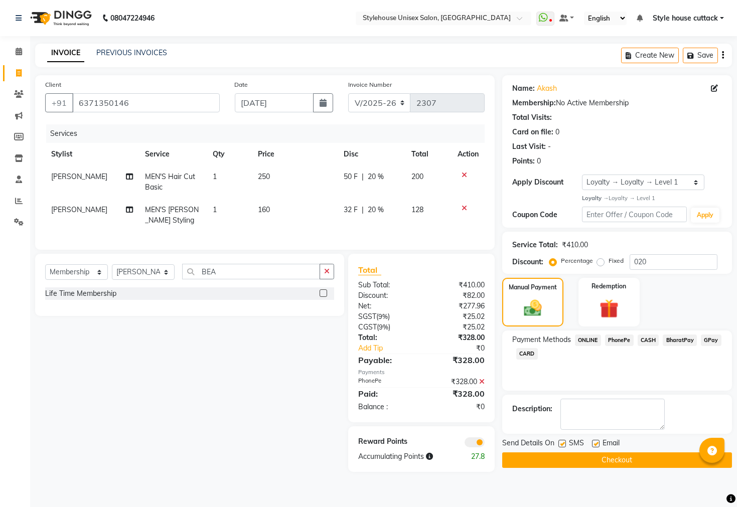
click at [627, 466] on button "Checkout" at bounding box center [617, 460] width 230 height 16
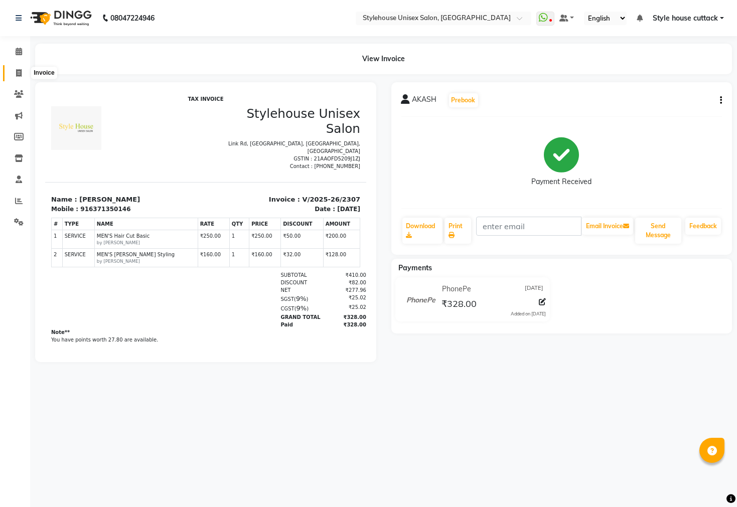
click at [14, 68] on span at bounding box center [19, 74] width 18 height 12
select select "service"
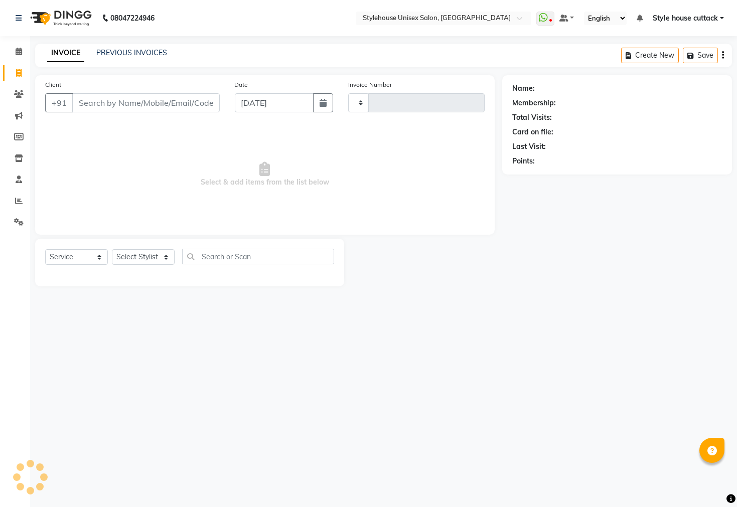
type input "2308"
select select "4222"
click at [17, 51] on icon at bounding box center [19, 52] width 7 height 8
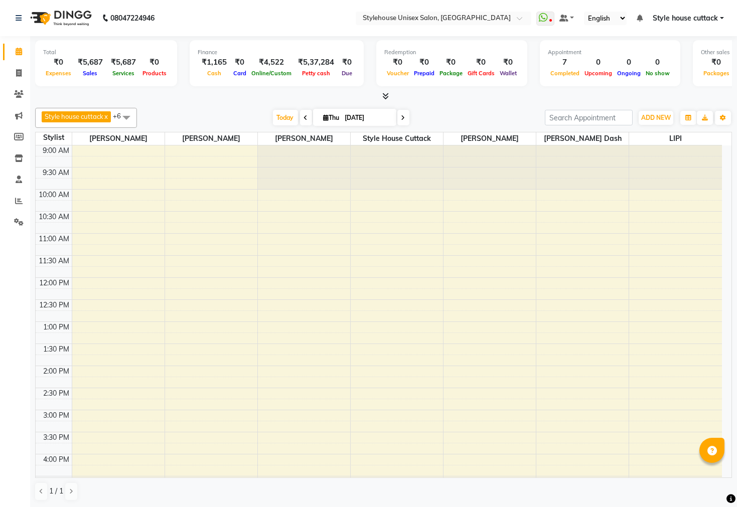
scroll to position [270, 0]
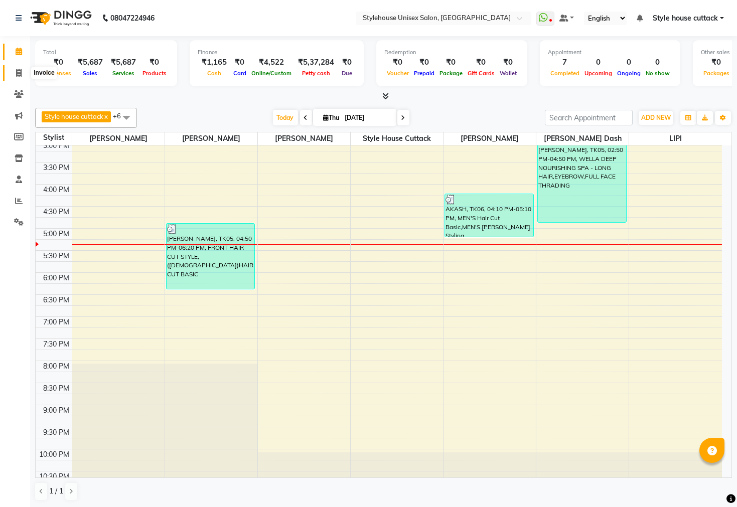
click at [18, 76] on icon at bounding box center [19, 73] width 6 height 8
select select "service"
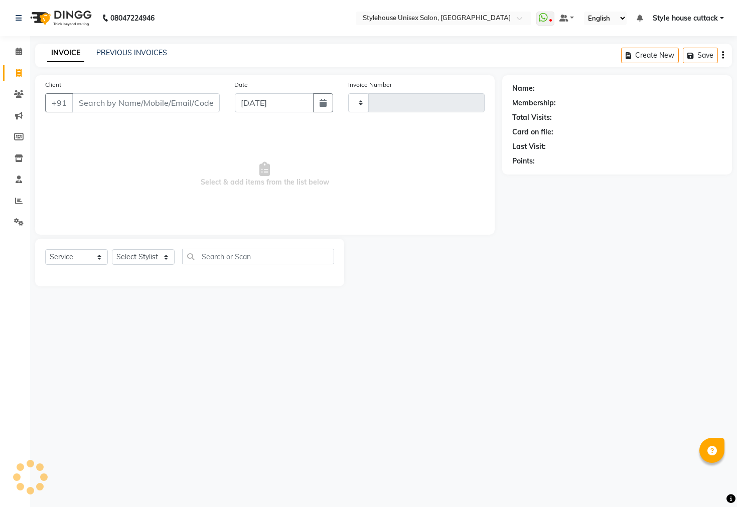
type input "2308"
select select "4222"
click at [115, 103] on input "Client" at bounding box center [145, 102] width 147 height 19
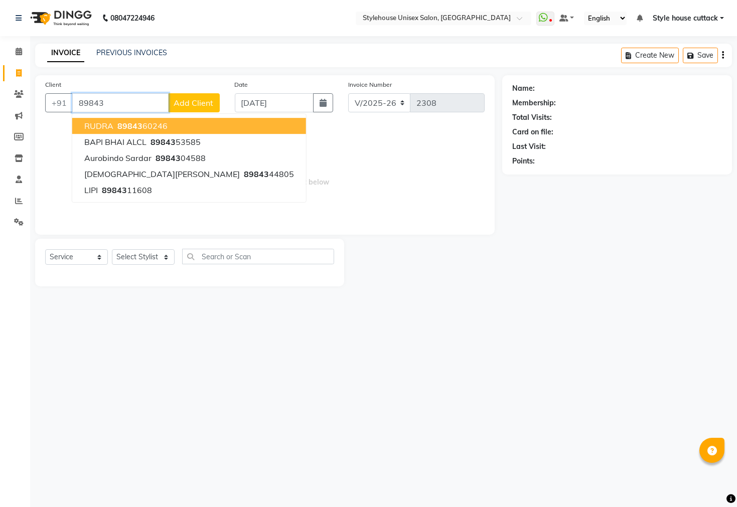
click at [117, 128] on span "89843" at bounding box center [129, 126] width 25 height 10
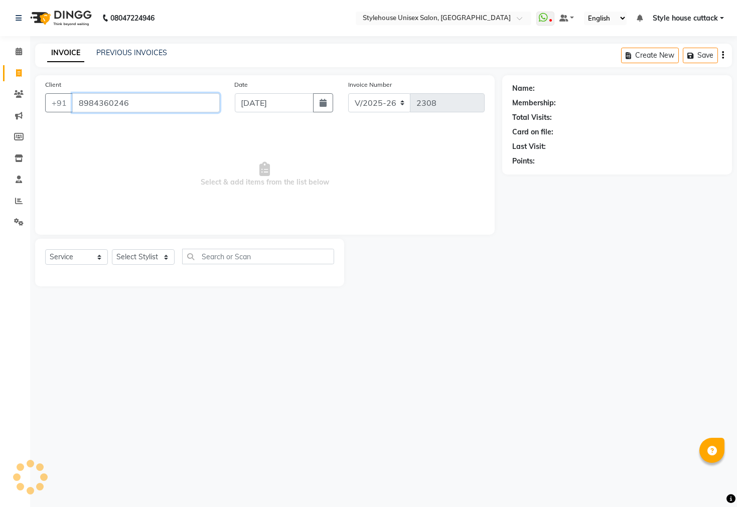
type input "8984360246"
select select "1: Object"
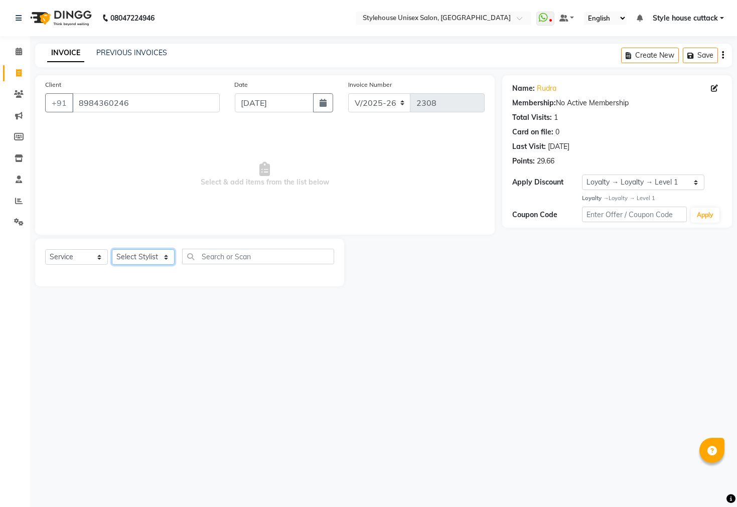
click at [138, 264] on select "Select Stylist Bharati [PERSON_NAME] [PERSON_NAME] [PERSON_NAME] LIPI [PERSON_N…" at bounding box center [143, 257] width 63 height 16
select select "21975"
click at [112, 250] on select "Select Stylist Bharati [PERSON_NAME] [PERSON_NAME] [PERSON_NAME] LIPI [PERSON_N…" at bounding box center [143, 257] width 63 height 16
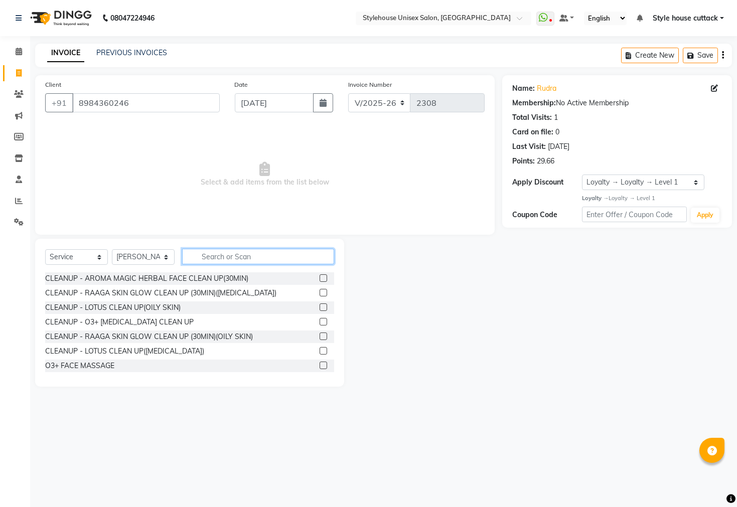
click at [208, 258] on input "text" at bounding box center [258, 257] width 152 height 16
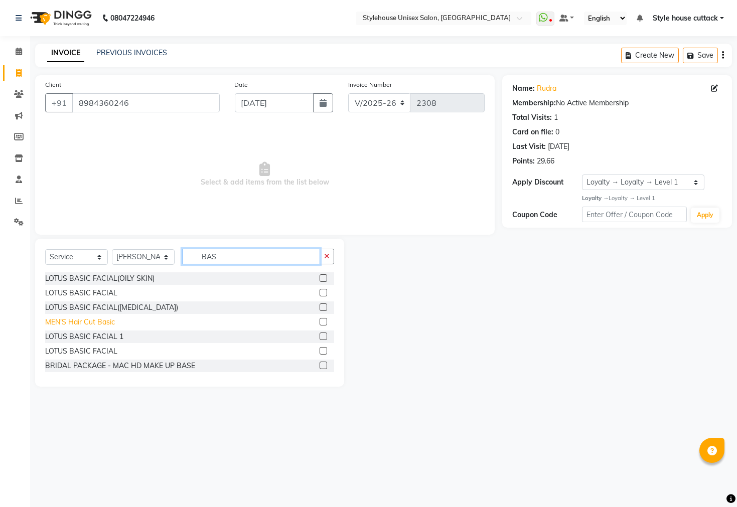
type input "BAS"
click at [88, 324] on div "MEN'S Hair Cut Basic" at bounding box center [80, 322] width 70 height 11
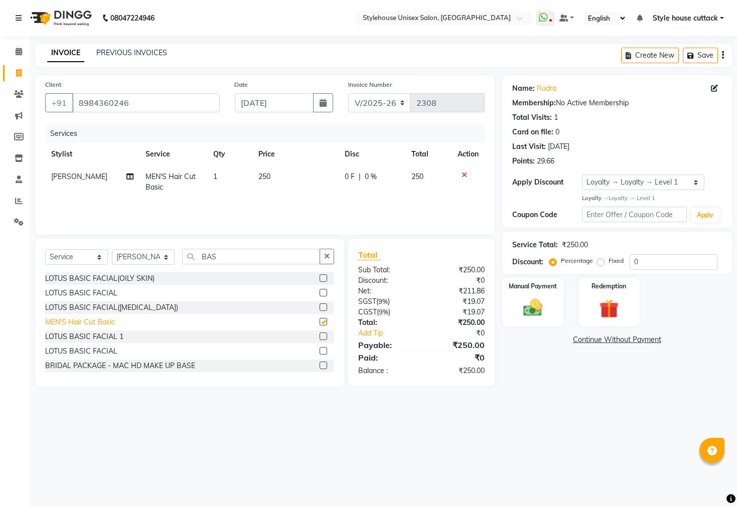
checkbox input "false"
click at [520, 319] on img at bounding box center [533, 307] width 32 height 23
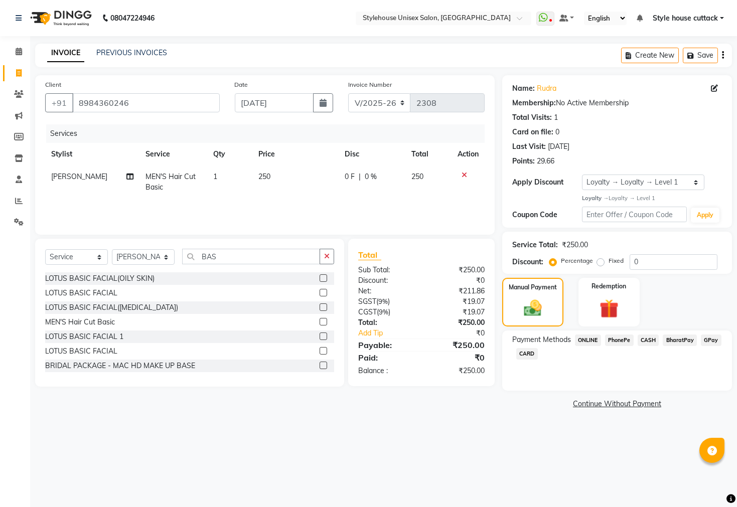
click at [621, 346] on span "PhonePe" at bounding box center [619, 341] width 29 height 12
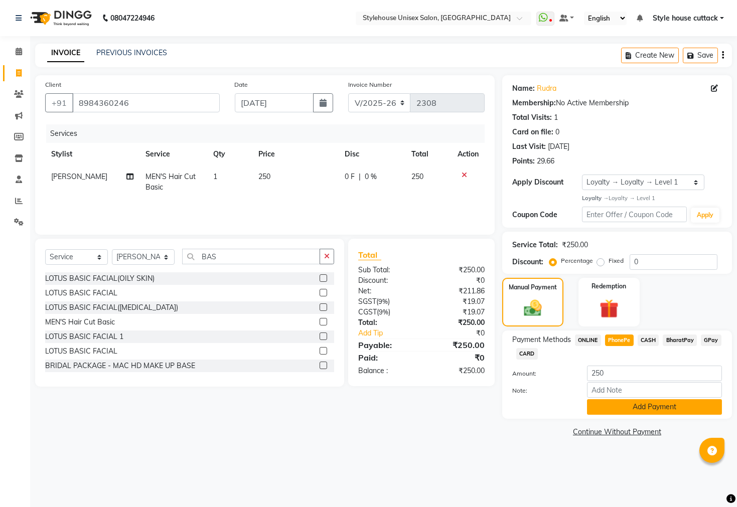
click at [648, 415] on button "Add Payment" at bounding box center [654, 407] width 135 height 16
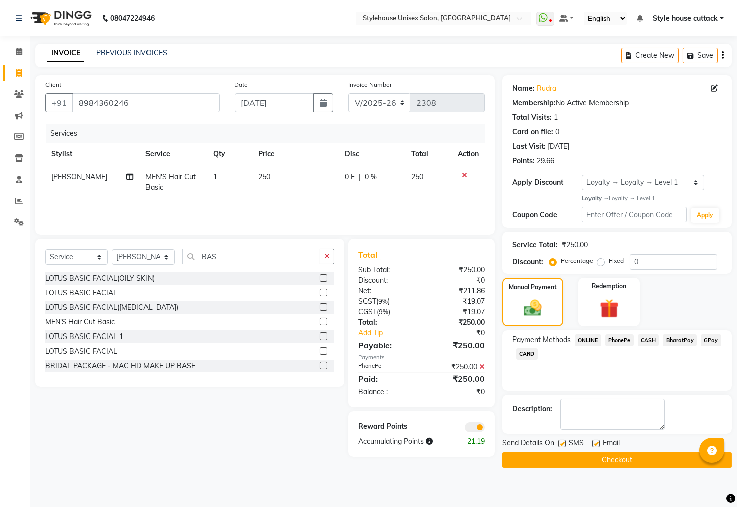
click at [622, 468] on button "Checkout" at bounding box center [617, 460] width 230 height 16
